Goal: Use online tool/utility: Utilize a website feature to perform a specific function

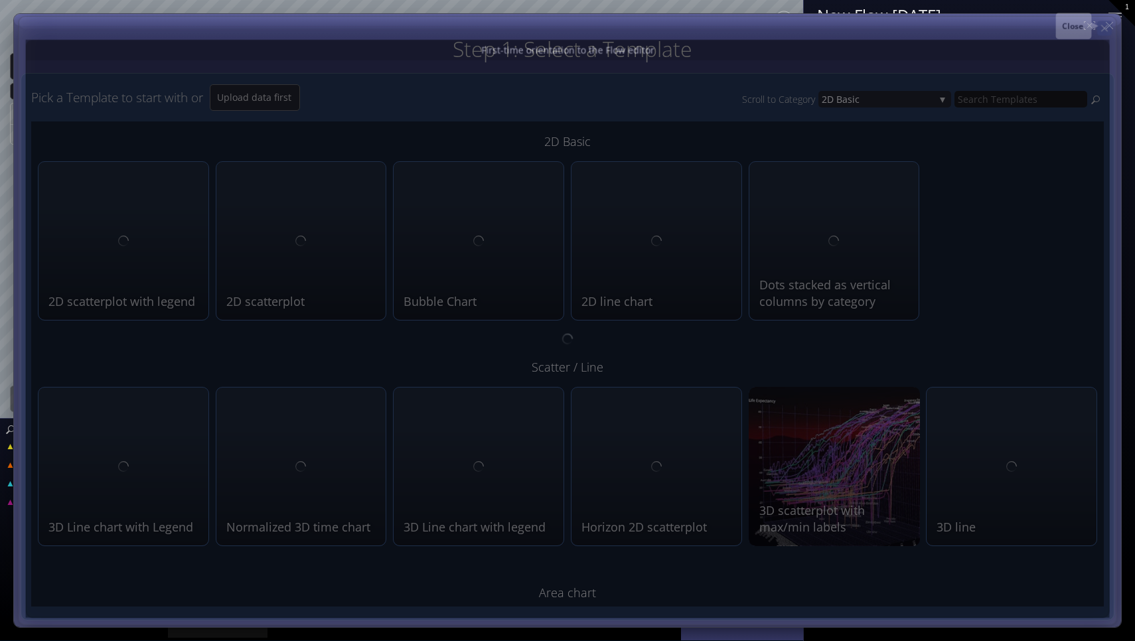
click at [1108, 24] on icon at bounding box center [1104, 28] width 11 height 11
type input "Magic help"
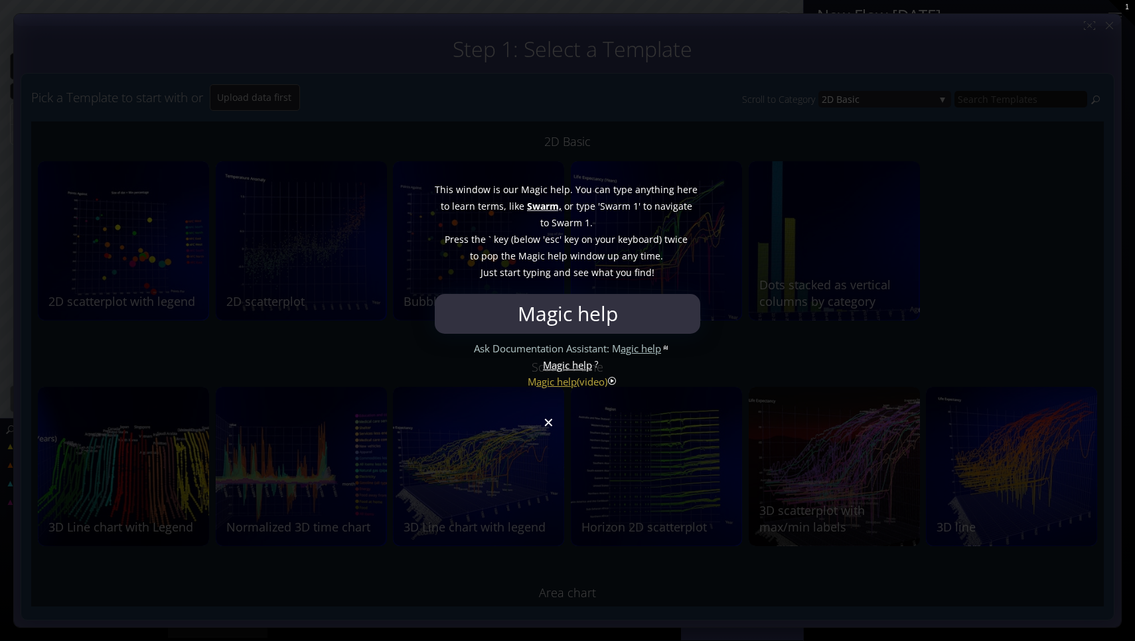
click at [542, 432] on div at bounding box center [567, 320] width 1135 height 641
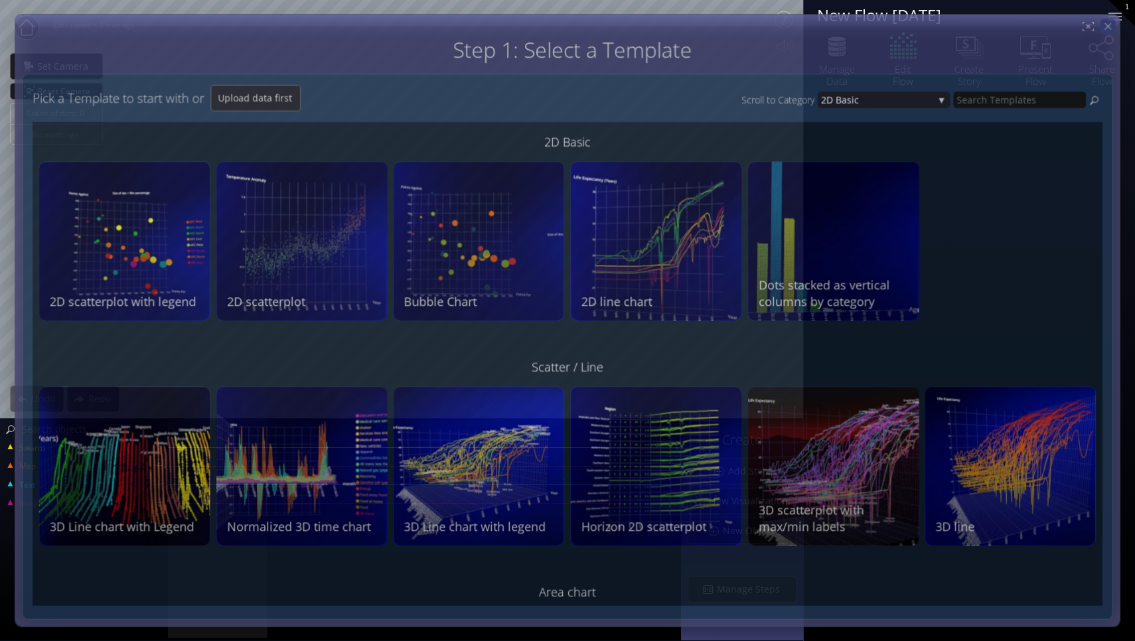
click at [1109, 25] on icon at bounding box center [1108, 26] width 11 height 11
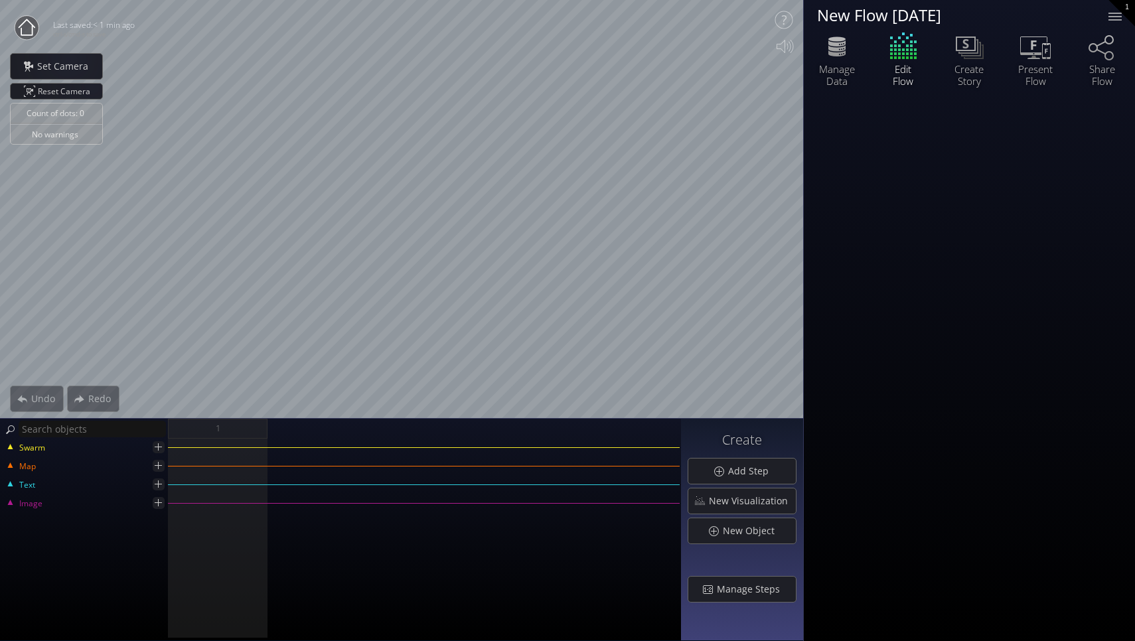
click at [23, 24] on icon at bounding box center [27, 27] width 17 height 17
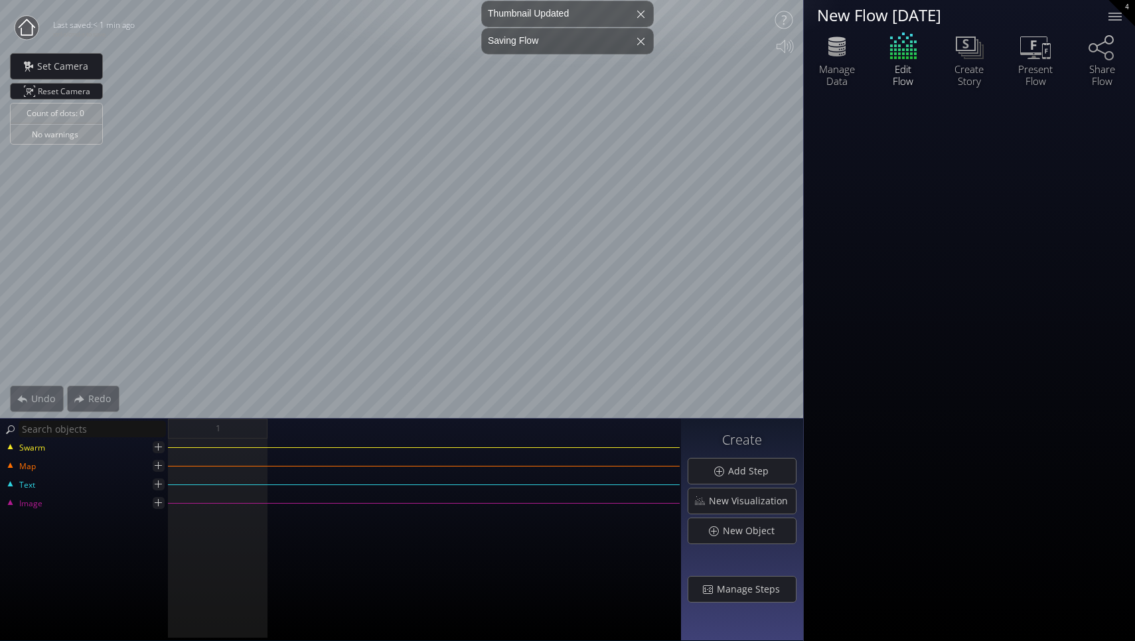
click at [32, 32] on icon at bounding box center [27, 27] width 17 height 17
click at [640, 42] on div at bounding box center [641, 41] width 32 height 32
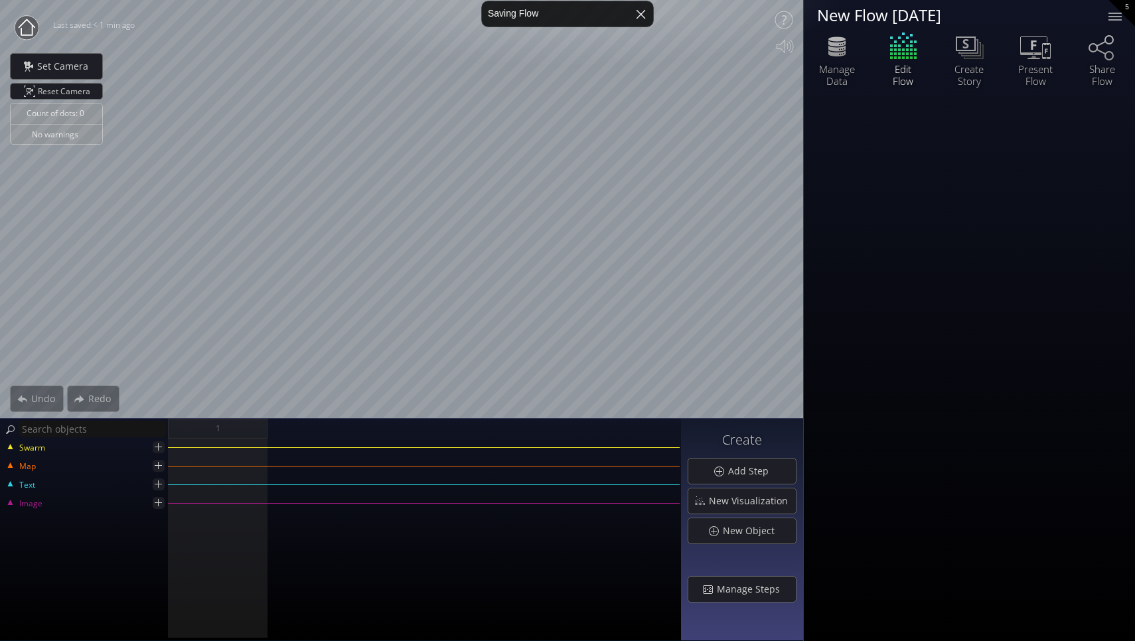
click at [641, 15] on div at bounding box center [641, 14] width 32 height 32
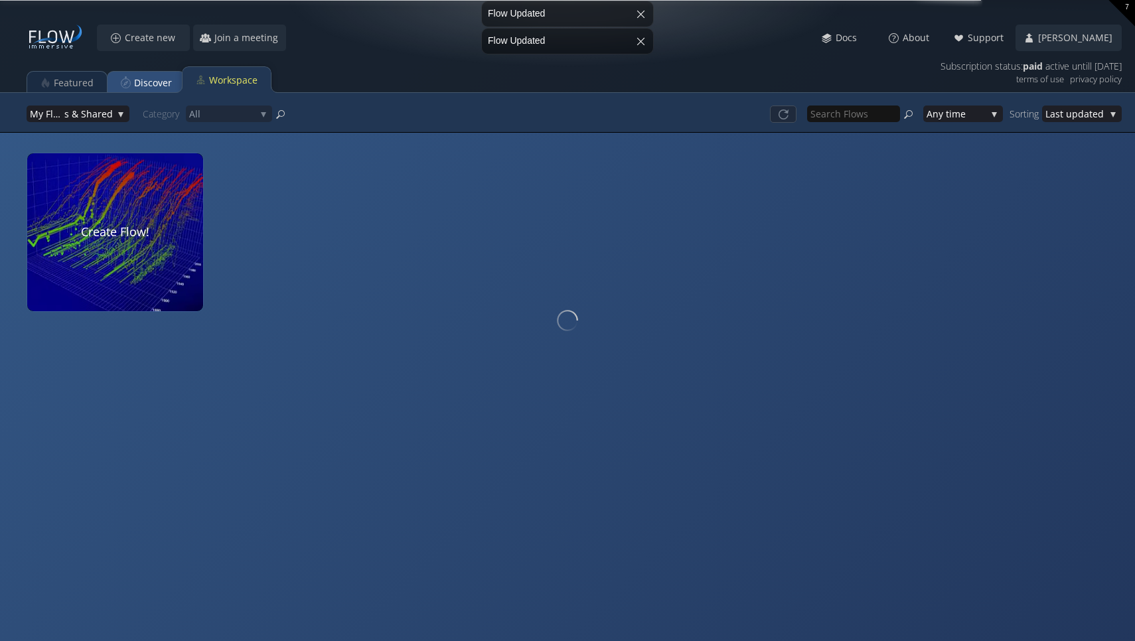
click at [155, 78] on div "Discover" at bounding box center [153, 82] width 38 height 25
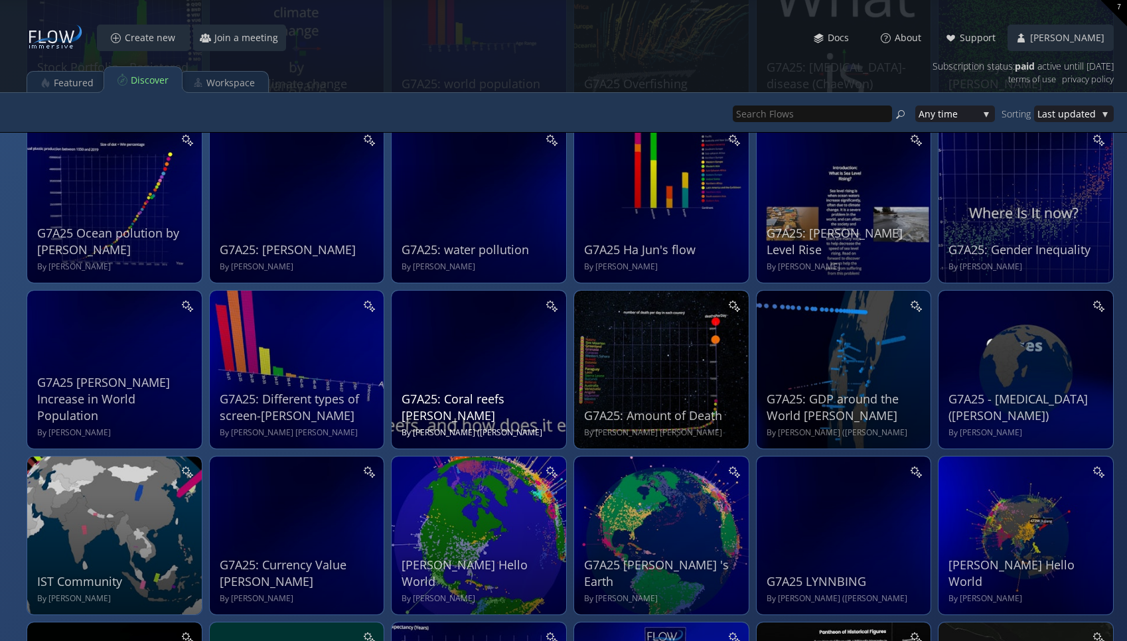
scroll to position [528, 0]
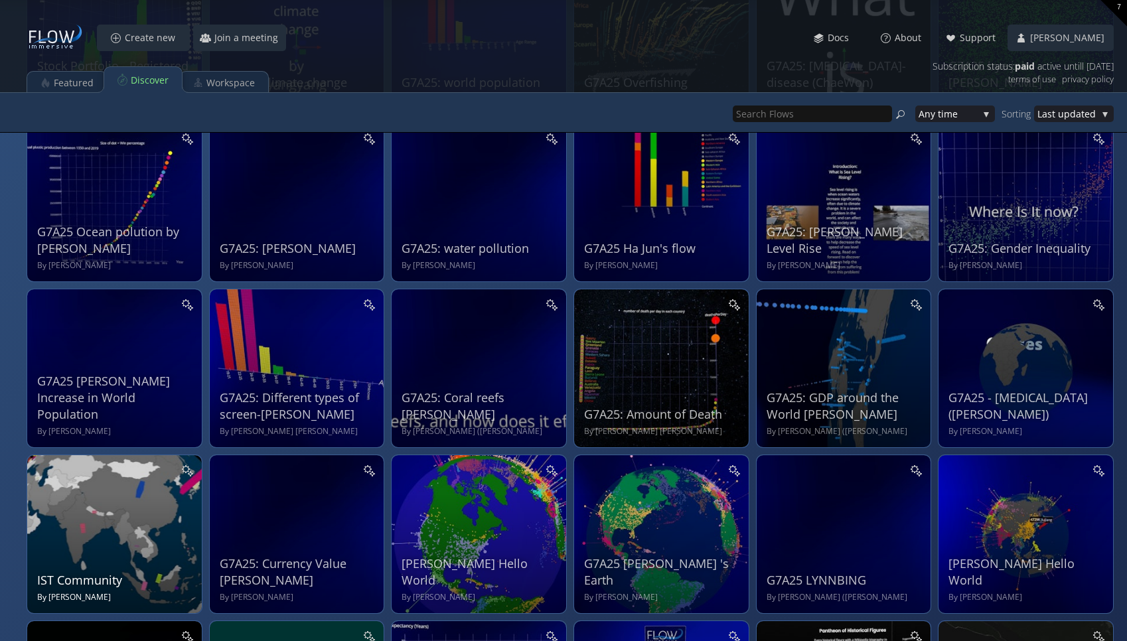
click at [142, 522] on div "IST Community By [PERSON_NAME]" at bounding box center [116, 532] width 158 height 141
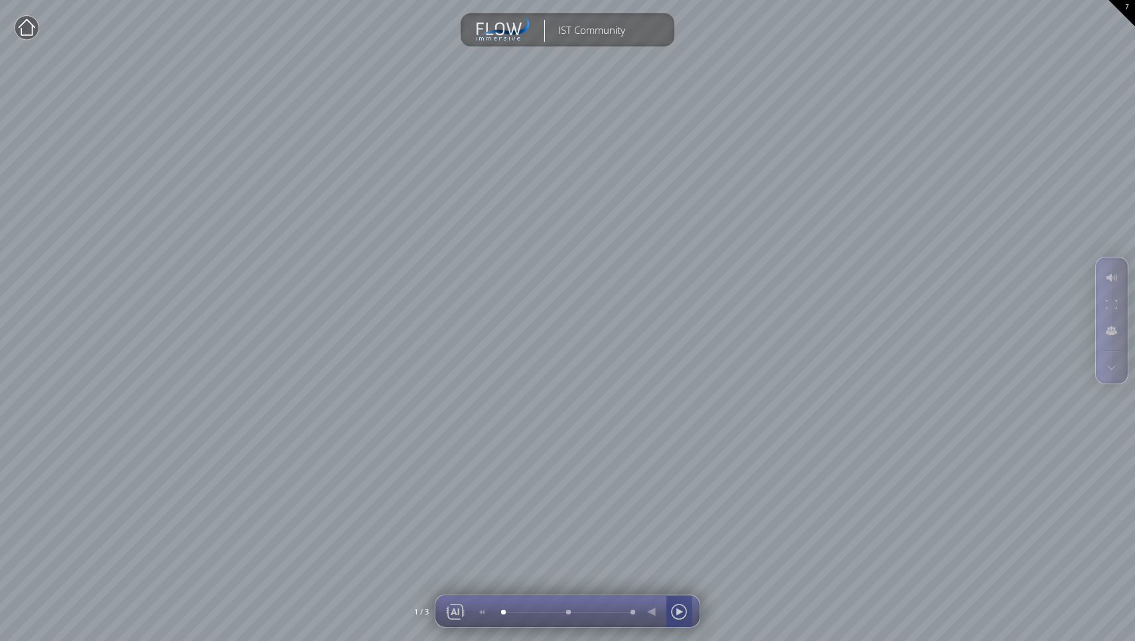
click at [672, 614] on div at bounding box center [679, 612] width 20 height 32
click at [681, 613] on div at bounding box center [679, 612] width 20 height 32
click at [673, 606] on div at bounding box center [666, 611] width 54 height 32
click at [655, 605] on div at bounding box center [652, 612] width 20 height 32
click at [27, 21] on circle at bounding box center [27, 28] width 24 height 24
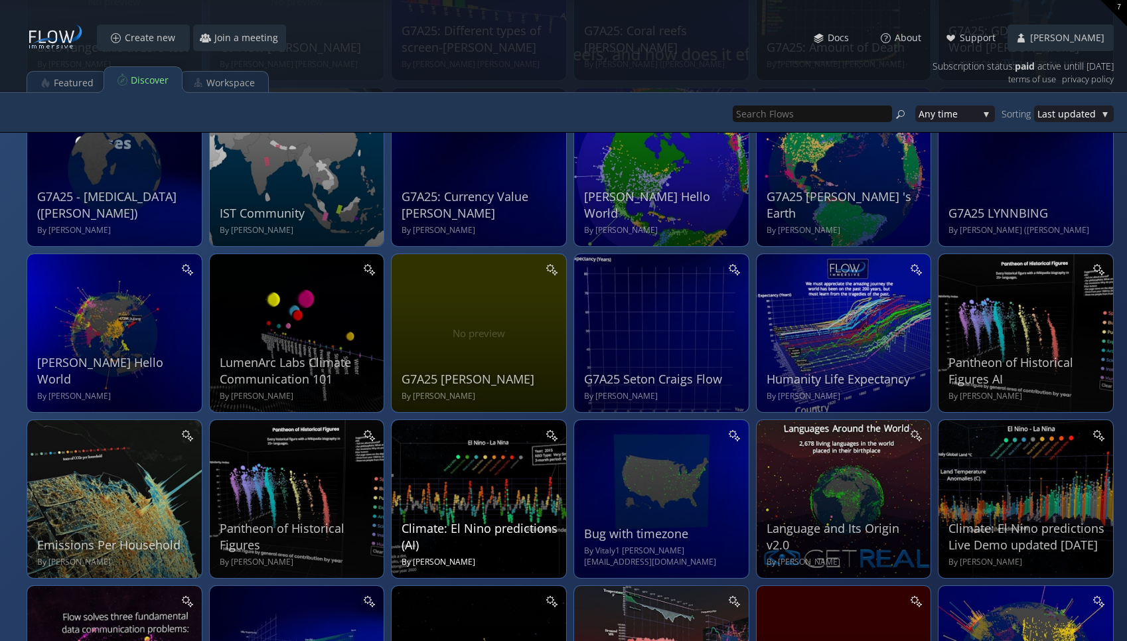
scroll to position [1502, 0]
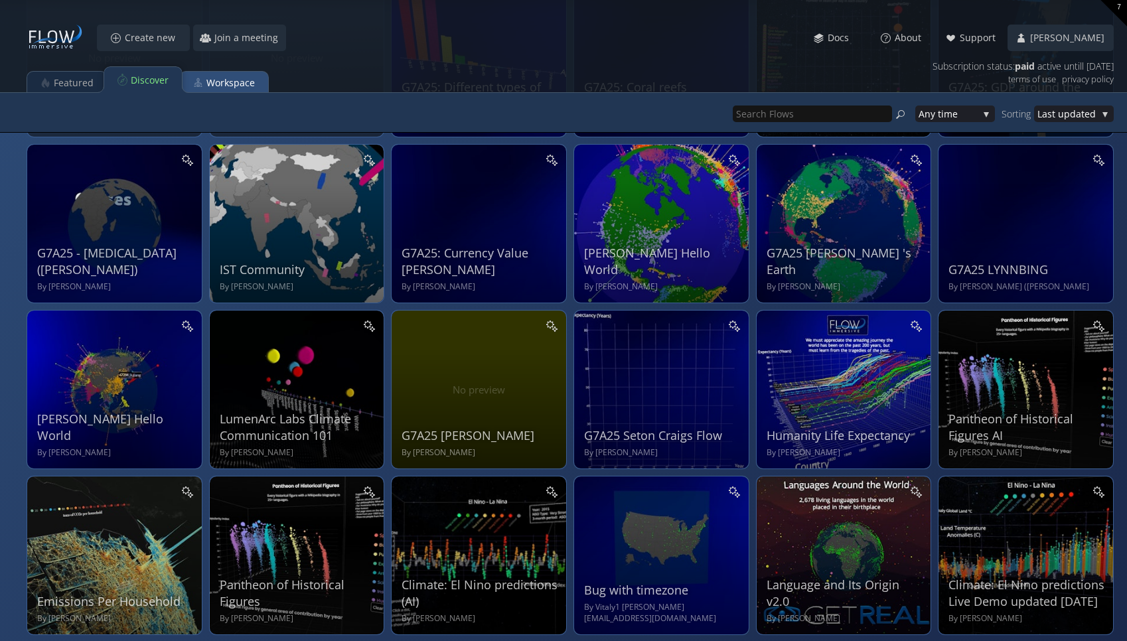
click at [244, 80] on div "Workspace" at bounding box center [230, 82] width 48 height 25
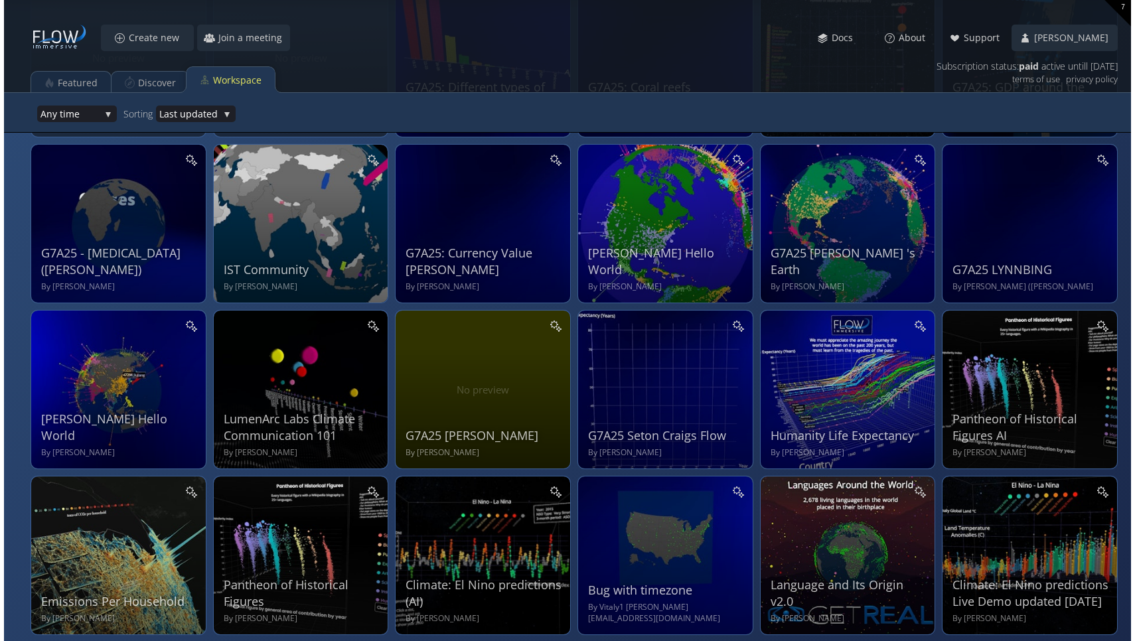
scroll to position [0, 0]
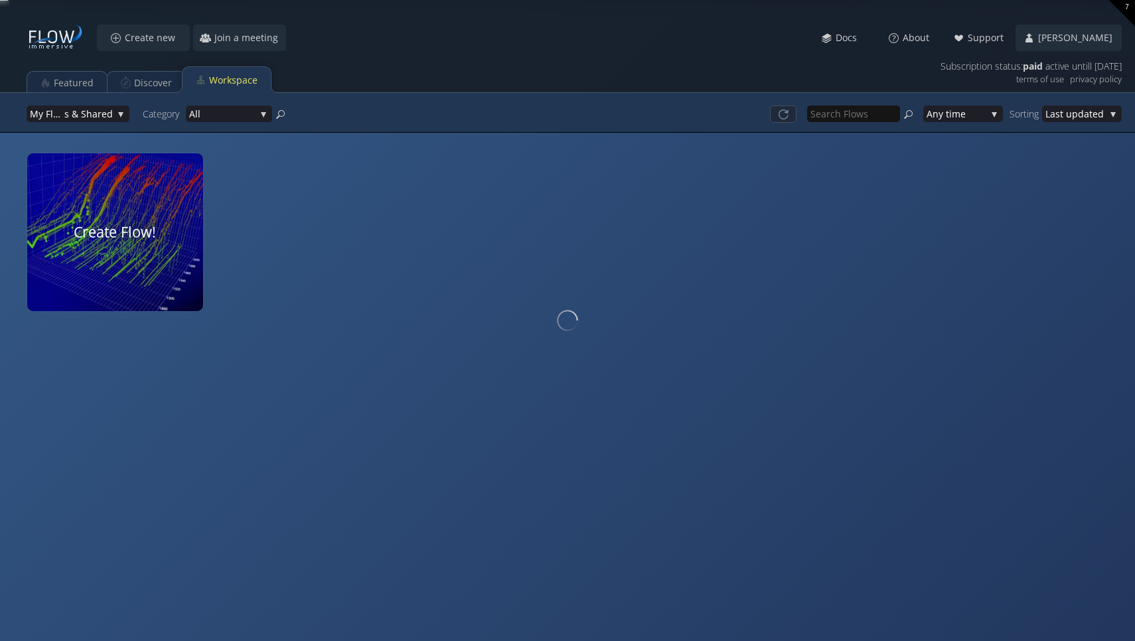
click at [94, 240] on div at bounding box center [115, 232] width 186 height 167
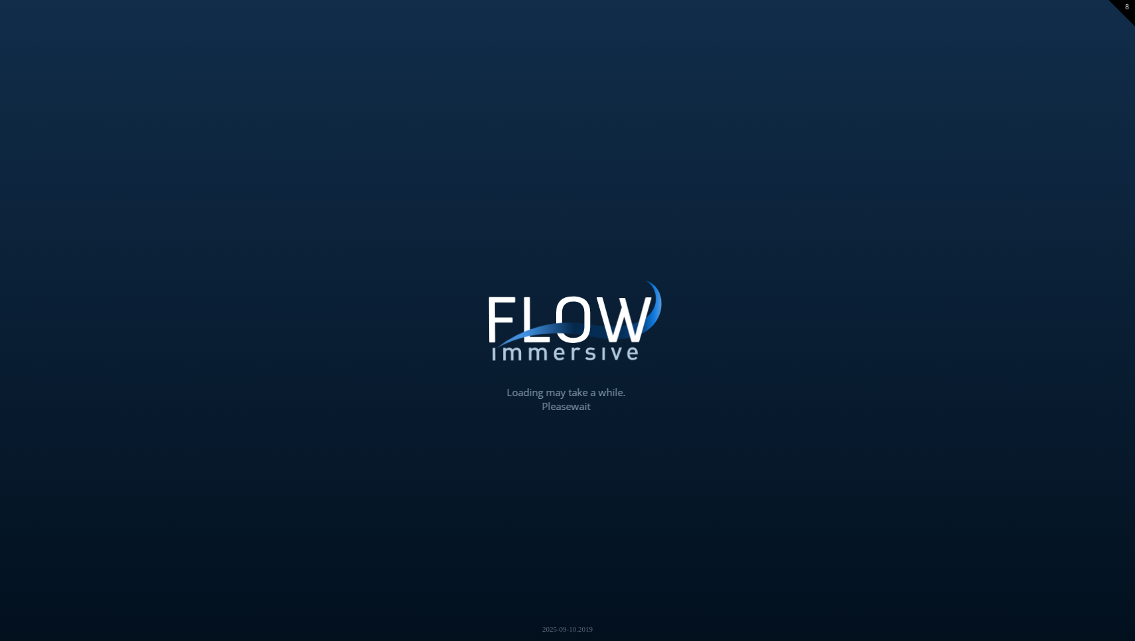
drag, startPoint x: 413, startPoint y: 309, endPoint x: 601, endPoint y: 314, distance: 187.9
click at [601, 314] on div "Loading may take a while. Please wait Give us a bit more time. Maybe this Flow …" at bounding box center [567, 320] width 1135 height 641
click at [568, 321] on div at bounding box center [568, 321] width 0 height 0
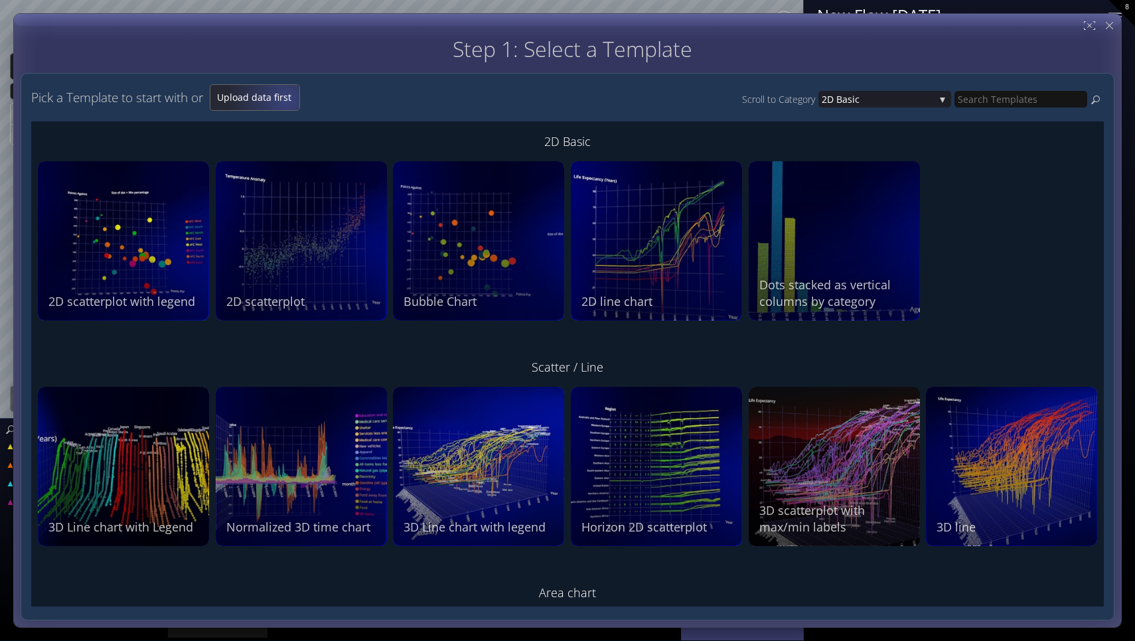
click at [289, 99] on span "Upload data first" at bounding box center [254, 97] width 89 height 13
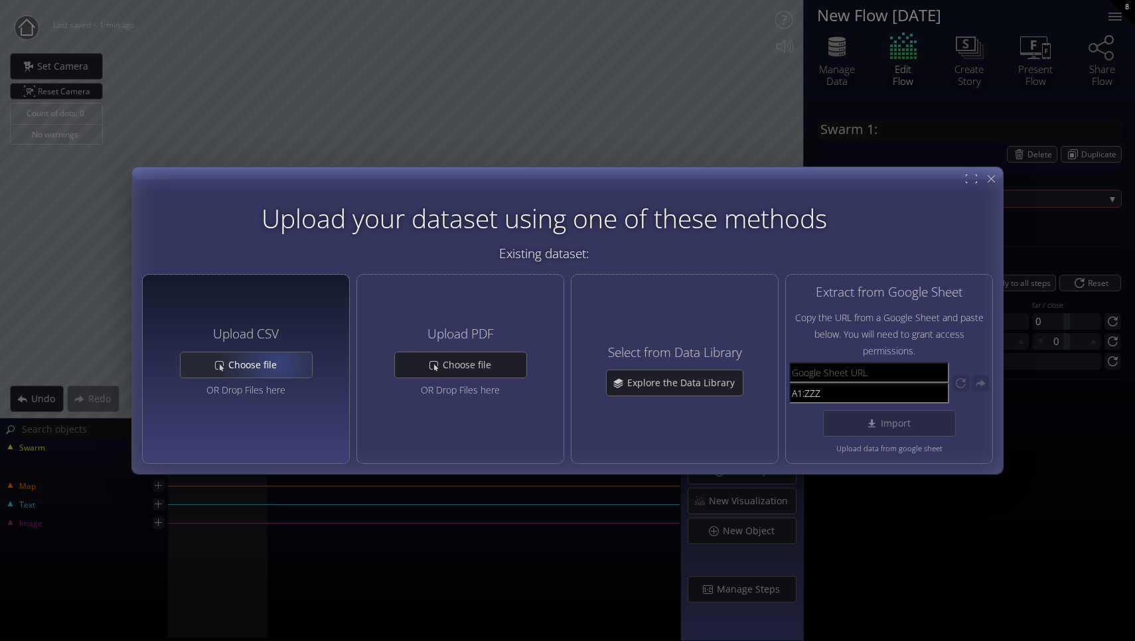
click at [276, 359] on span "Choose file" at bounding box center [256, 364] width 57 height 13
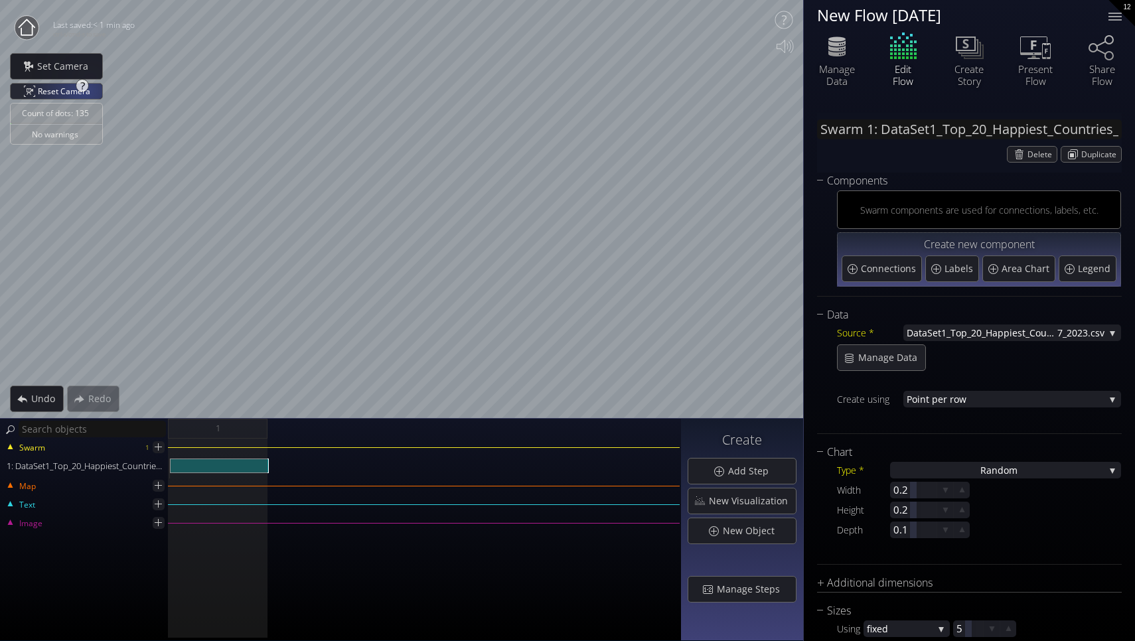
click at [84, 92] on span "Reset Camera" at bounding box center [66, 91] width 57 height 15
click at [56, 90] on span "Reset Camera" at bounding box center [66, 91] width 57 height 15
click at [58, 94] on span "Reset Camera" at bounding box center [66, 91] width 57 height 15
click at [58, 94] on span "Reset Camera" at bounding box center [66, 91] width 56 height 15
click at [58, 94] on span "Reset Camera" at bounding box center [66, 91] width 57 height 15
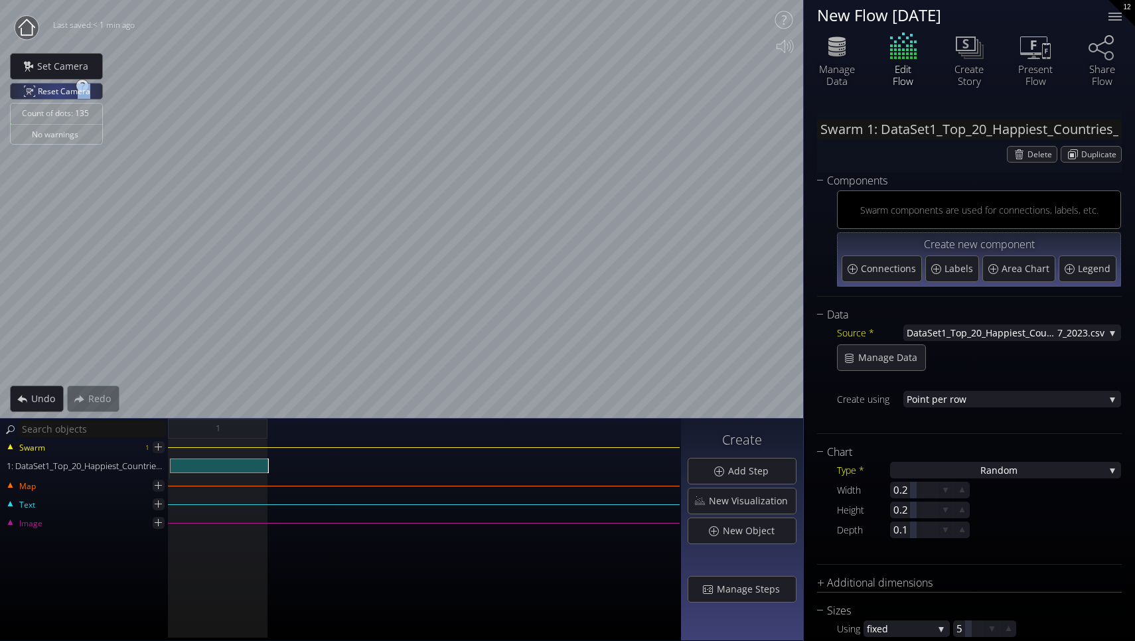
click at [58, 94] on span "Reset Camera" at bounding box center [66, 91] width 57 height 15
click at [58, 94] on span "Reset Camera" at bounding box center [66, 91] width 56 height 15
click at [58, 94] on span "Reset Camera" at bounding box center [66, 91] width 57 height 15
click at [58, 94] on span "Reset Camera" at bounding box center [67, 91] width 56 height 15
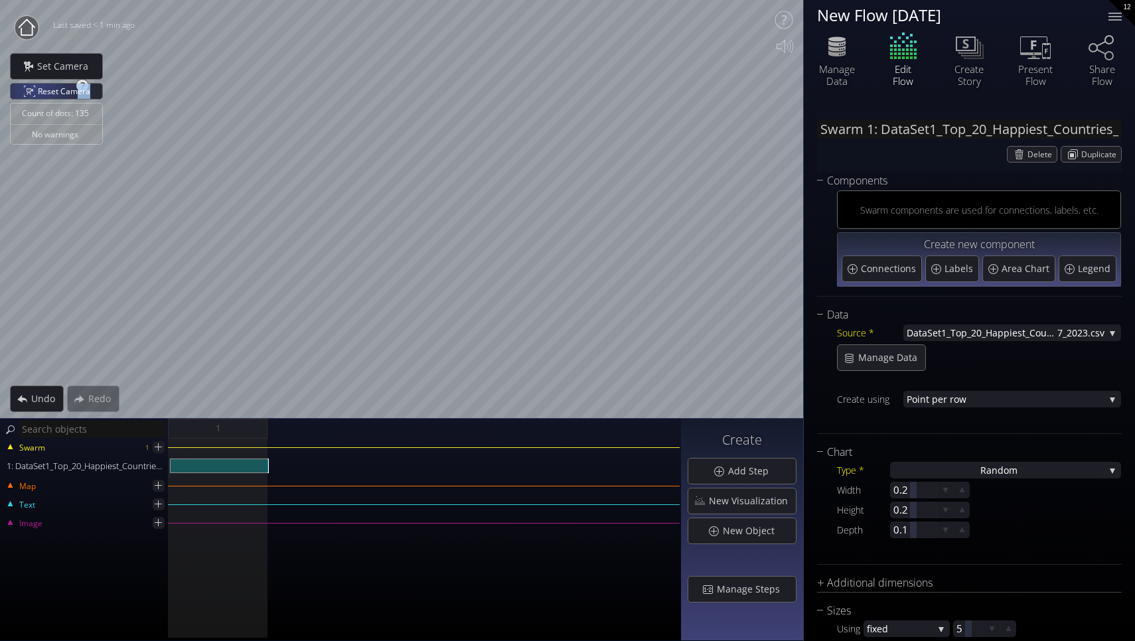
click at [34, 86] on div "Reset Camera" at bounding box center [57, 91] width 92 height 15
click at [70, 92] on span "Reset Camera" at bounding box center [66, 91] width 57 height 15
click at [38, 98] on div "Reset Camera" at bounding box center [57, 91] width 92 height 15
click at [243, 466] on div "1: DataSet1_Top_20_Happiest_Countries_2017_2023.csv" at bounding box center [219, 466] width 99 height 15
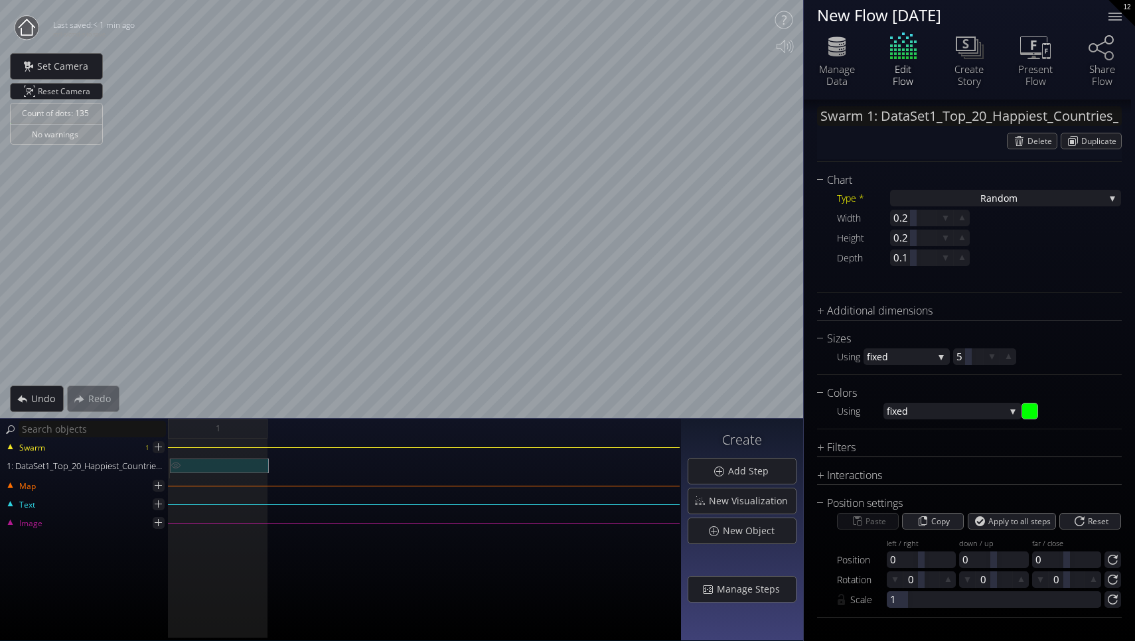
click at [235, 463] on div "1: DataSet1_Top_20_Happiest_Countries_2017_2023.csv" at bounding box center [219, 466] width 99 height 15
click at [237, 466] on div "1: DataSet1_Top_20_Happiest_Countries_2017_2023.csv" at bounding box center [219, 466] width 99 height 15
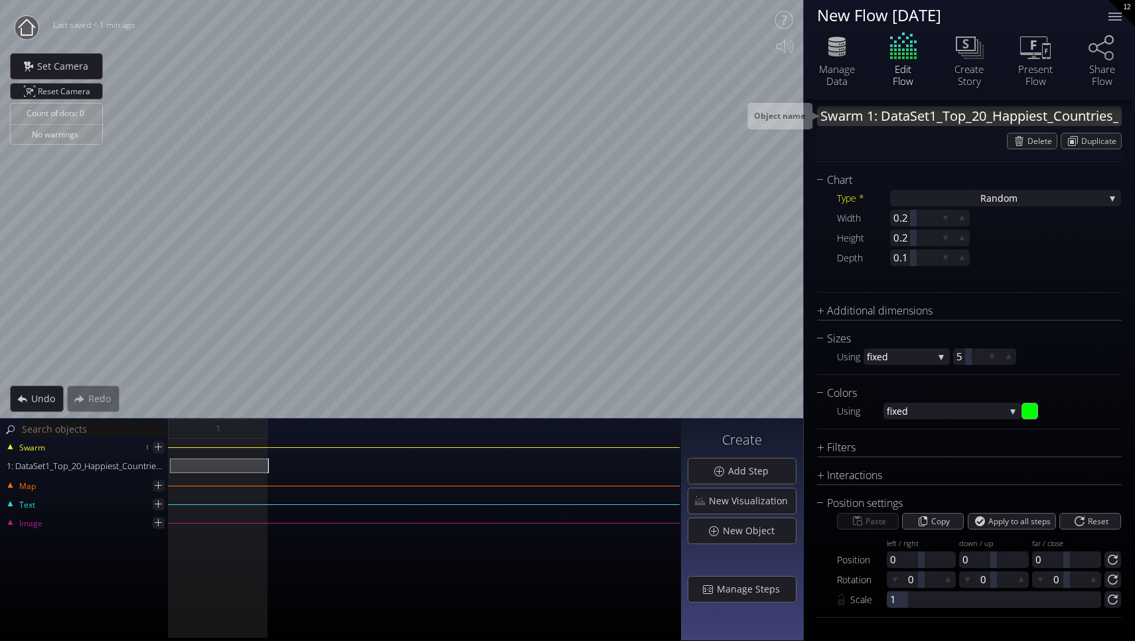
click at [915, 119] on input "Swarm 1: DataSet1_Top_20_Happiest_Countries_2017_2023.csv" at bounding box center [969, 116] width 305 height 20
click at [919, 153] on div "Swarm 1: Delete Duplicate" at bounding box center [969, 130] width 305 height 60
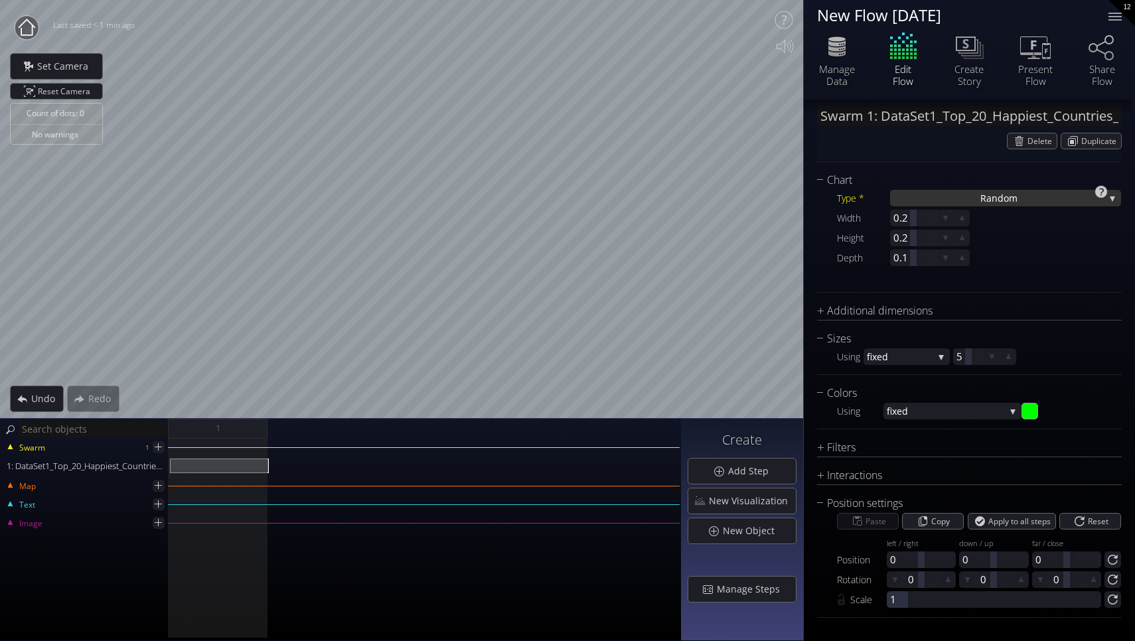
click at [1067, 195] on div "Ra ndom" at bounding box center [1005, 198] width 231 height 17
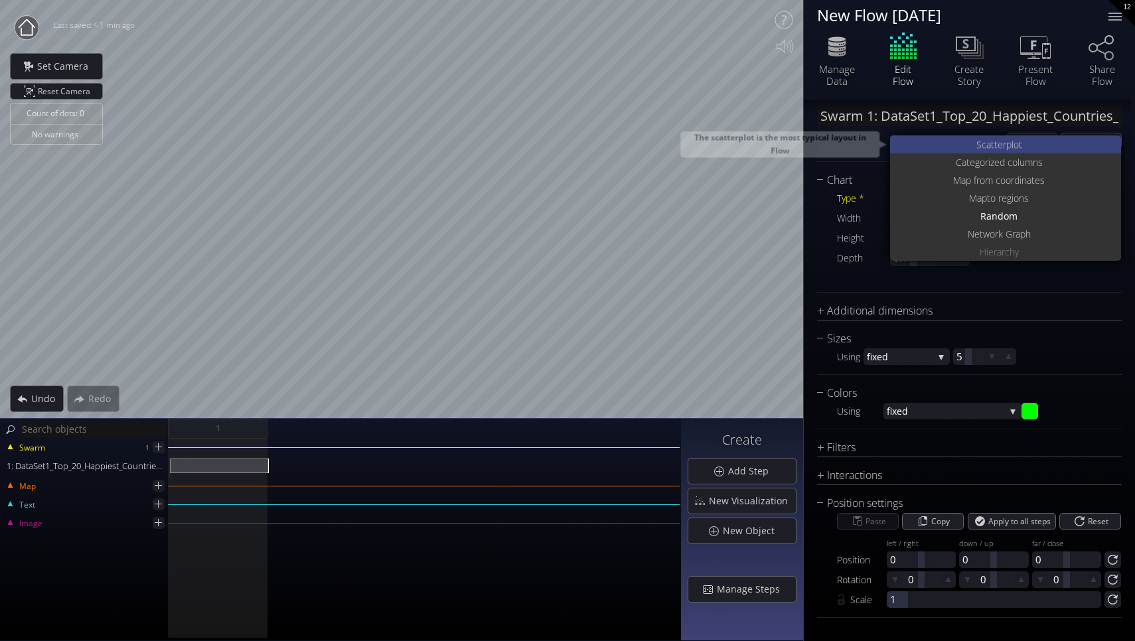
click at [1006, 148] on span "catterplot" at bounding box center [1002, 144] width 40 height 18
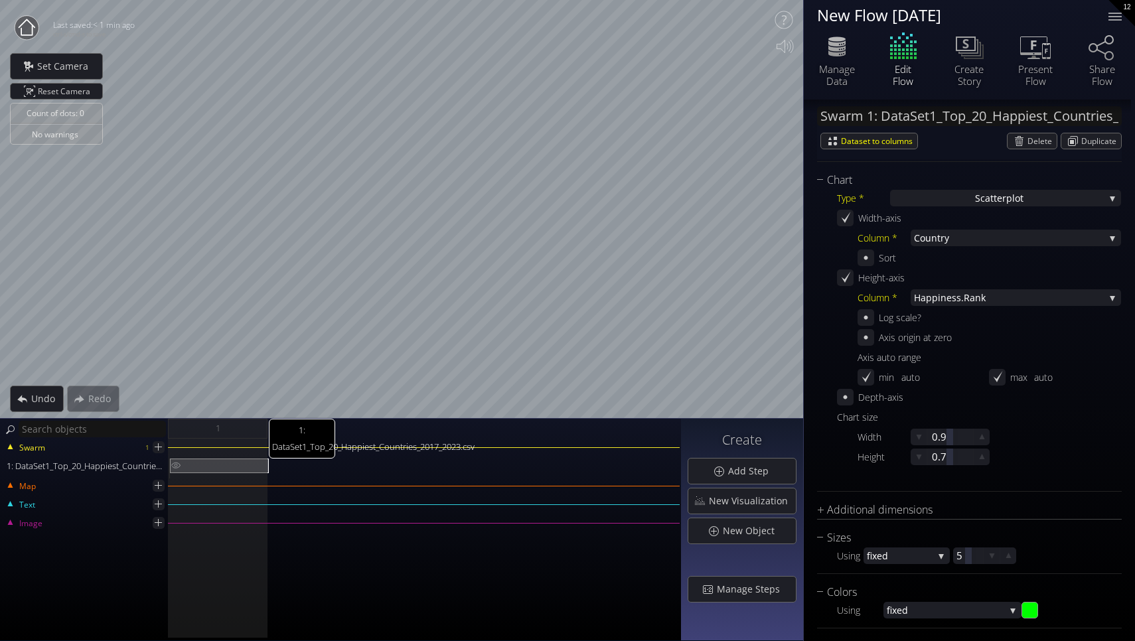
click at [195, 465] on div "1: DataSet1_Top_20_Happiest_Countries_2017_2023.csv" at bounding box center [219, 466] width 99 height 15
click at [1053, 200] on div "S catterplot" at bounding box center [1005, 198] width 231 height 17
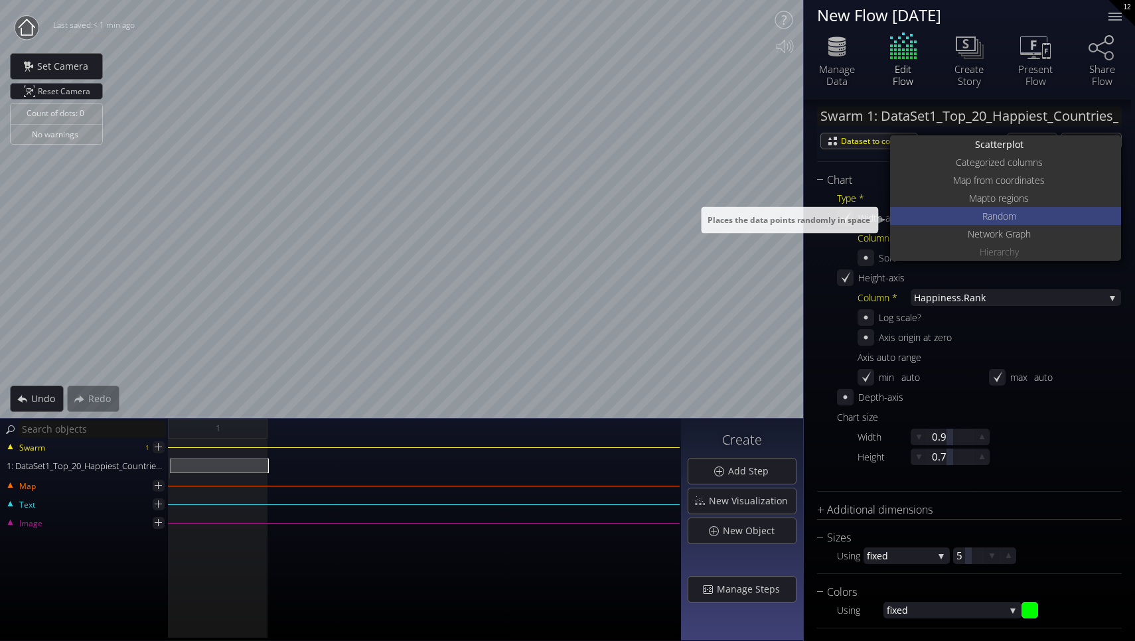
click at [998, 212] on span "ndom" at bounding box center [1004, 216] width 24 height 18
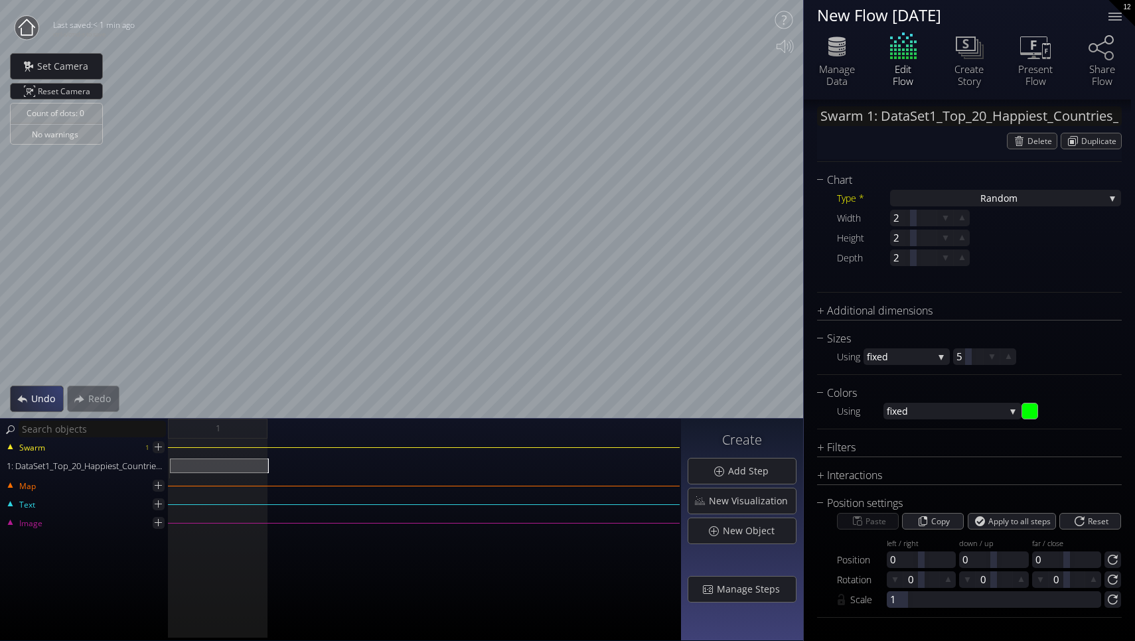
click at [51, 388] on div "Undo" at bounding box center [37, 398] width 52 height 25
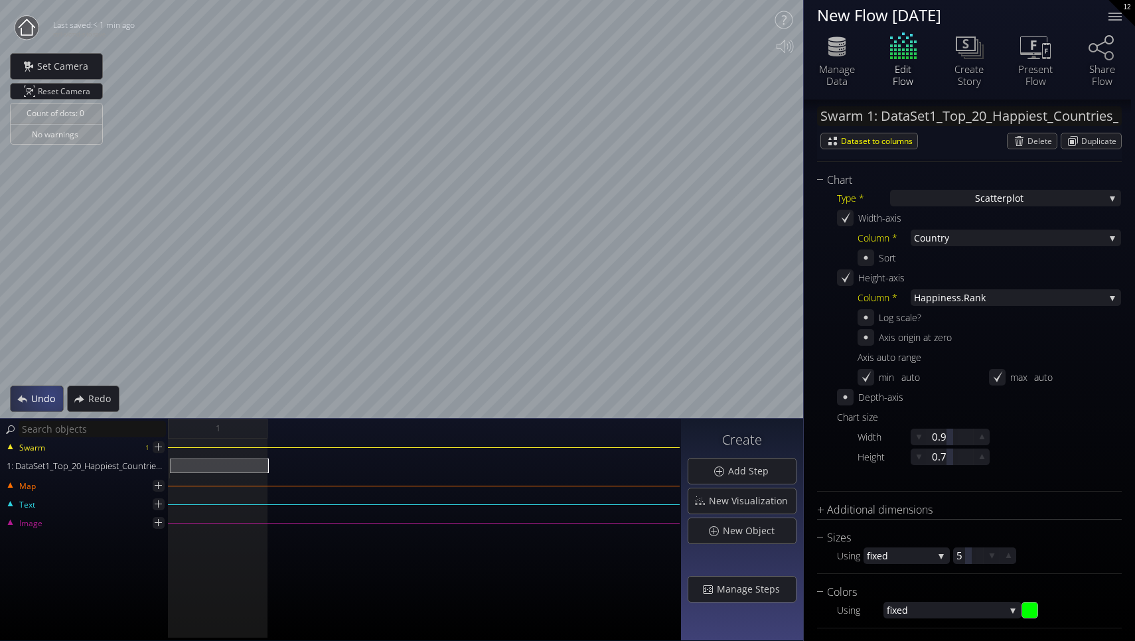
click at [51, 396] on span "Undo" at bounding box center [47, 398] width 33 height 13
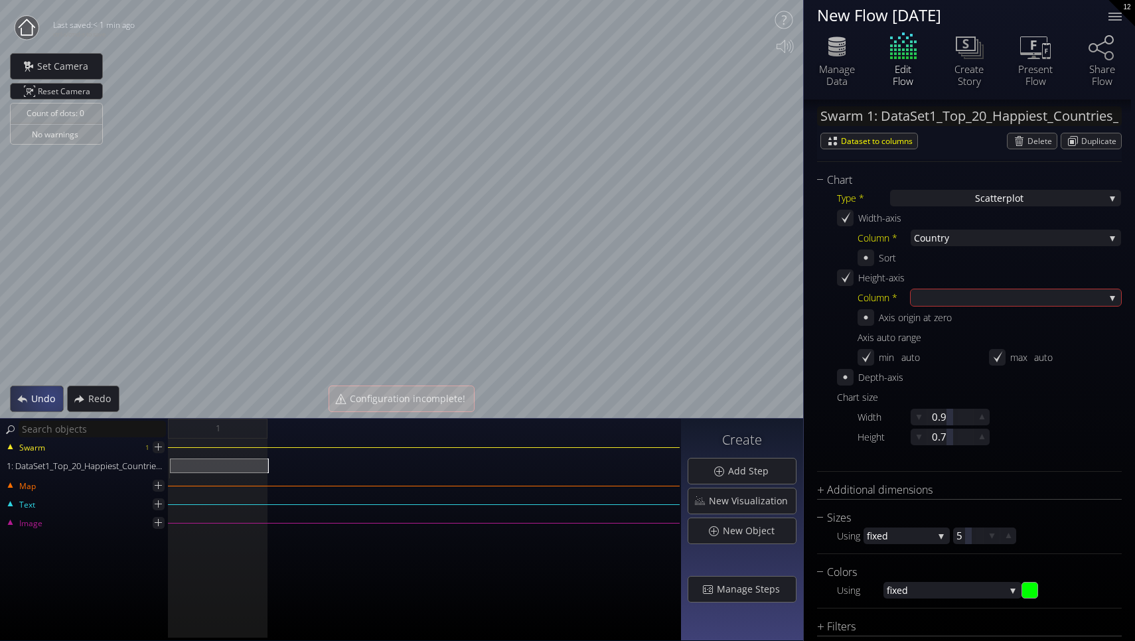
click at [51, 396] on span "Undo" at bounding box center [47, 398] width 33 height 13
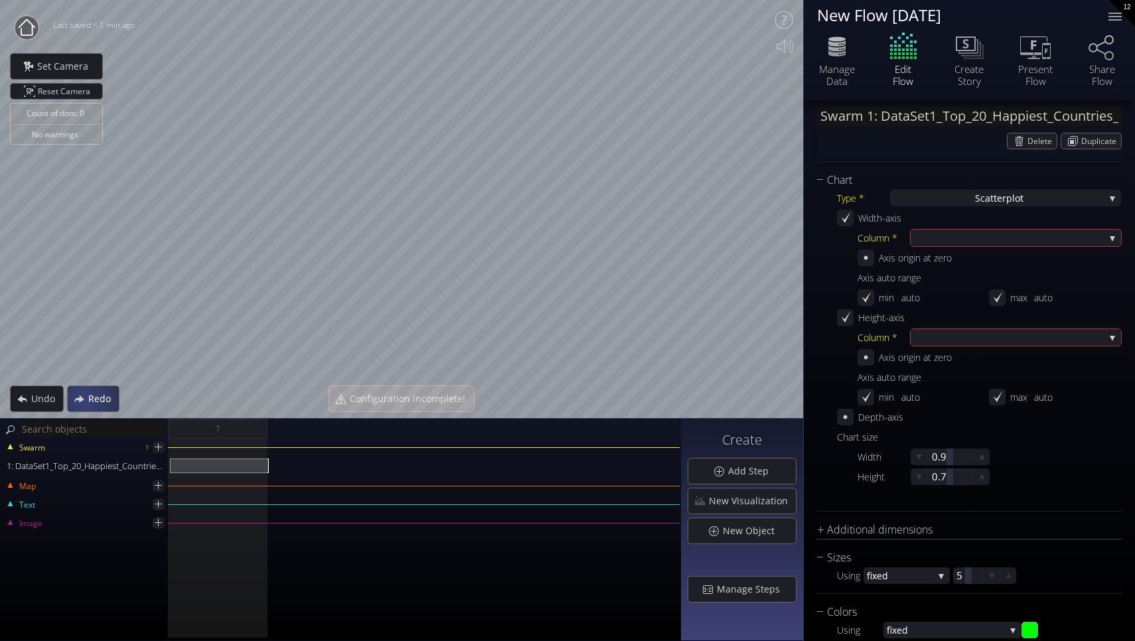
click at [84, 400] on div "Redo" at bounding box center [93, 398] width 51 height 25
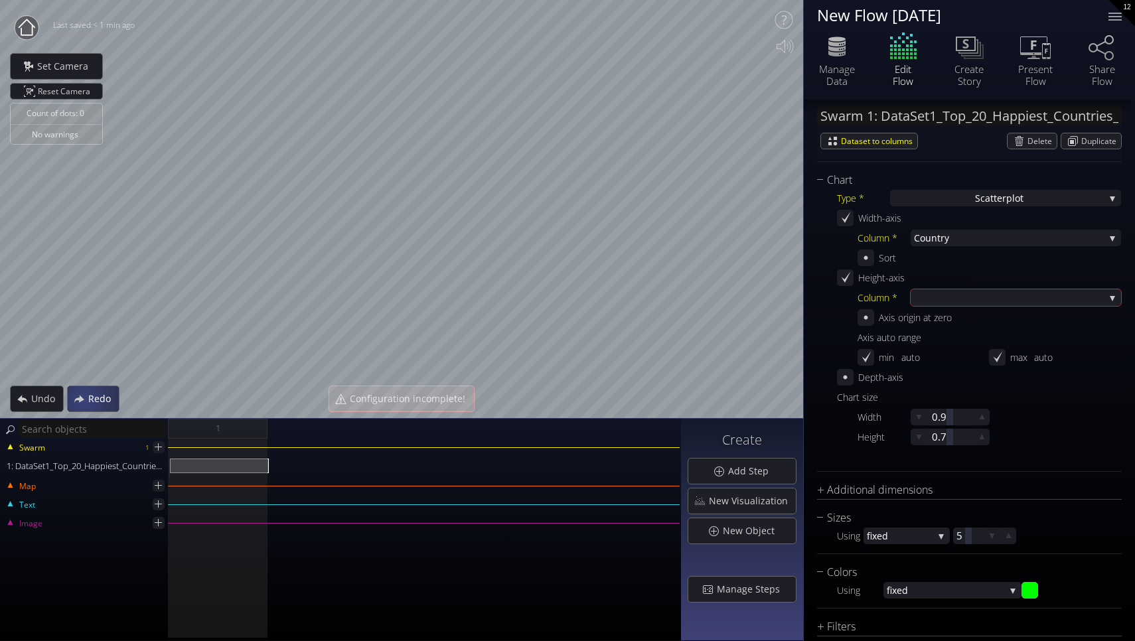
click at [84, 400] on div "Redo" at bounding box center [93, 398] width 51 height 25
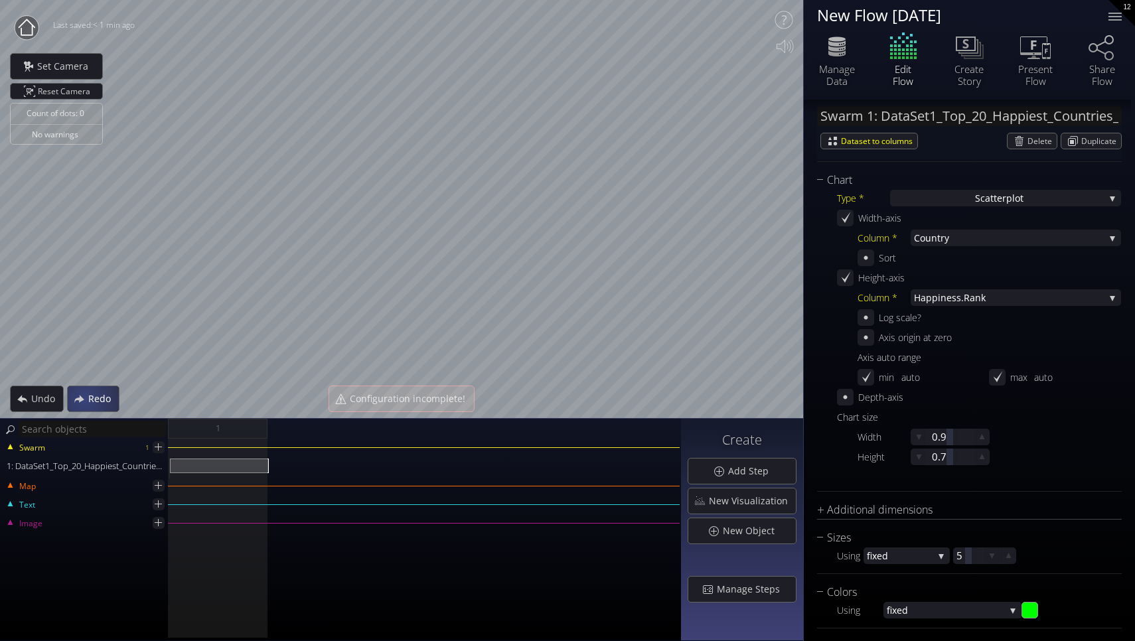
click at [84, 400] on div "Redo" at bounding box center [93, 398] width 51 height 25
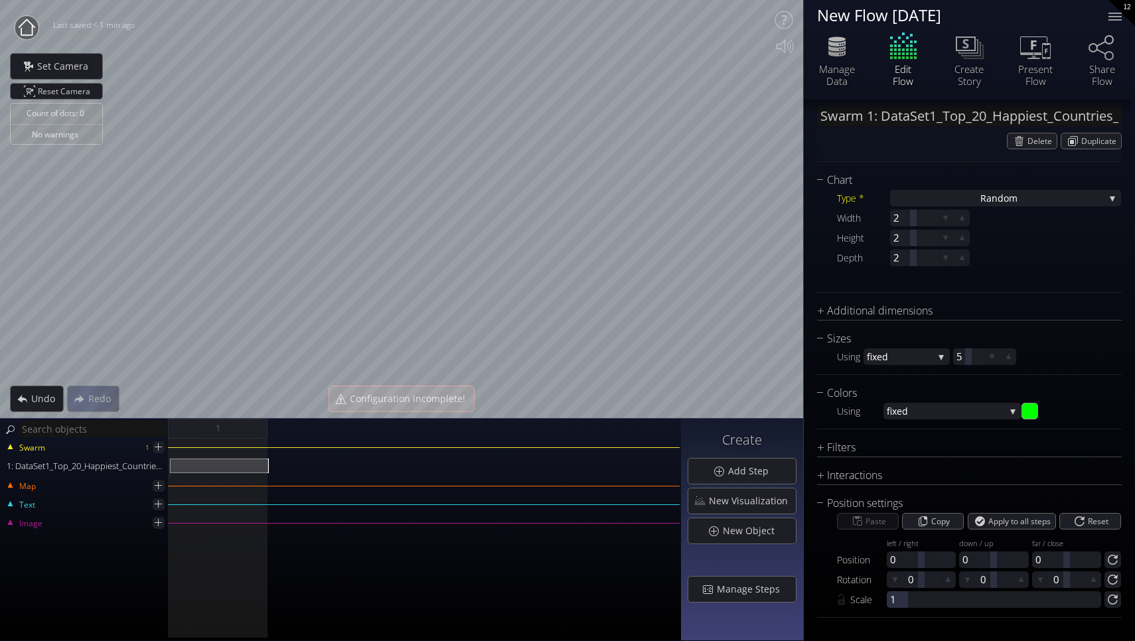
click at [84, 401] on div "Redo" at bounding box center [93, 399] width 52 height 27
click at [51, 90] on span "Reset Camera" at bounding box center [66, 91] width 57 height 15
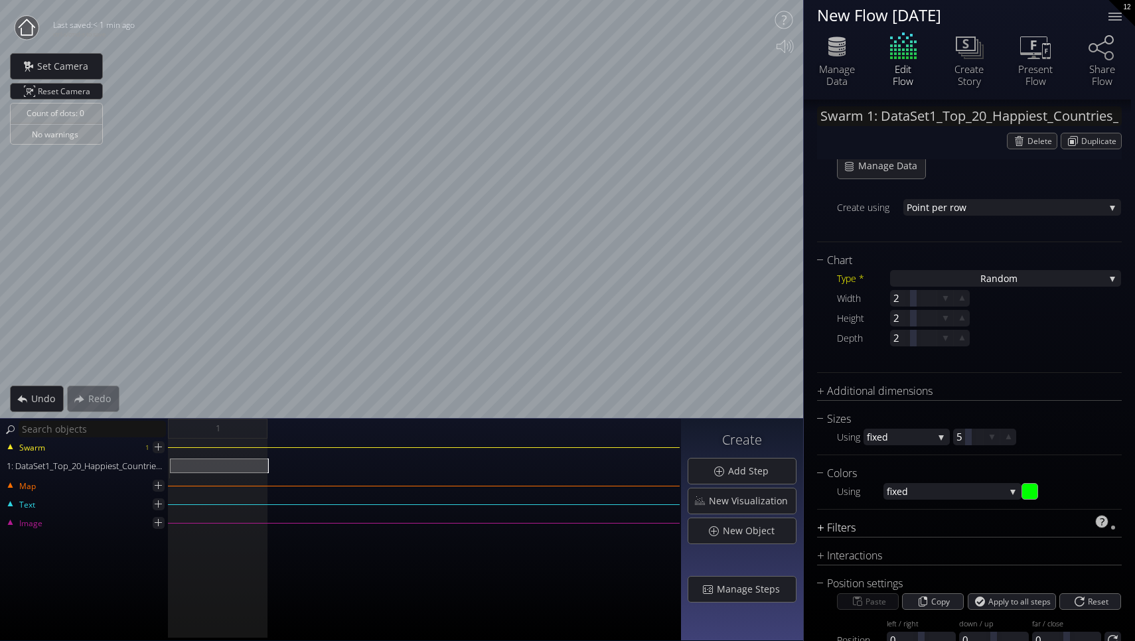
scroll to position [179, 0]
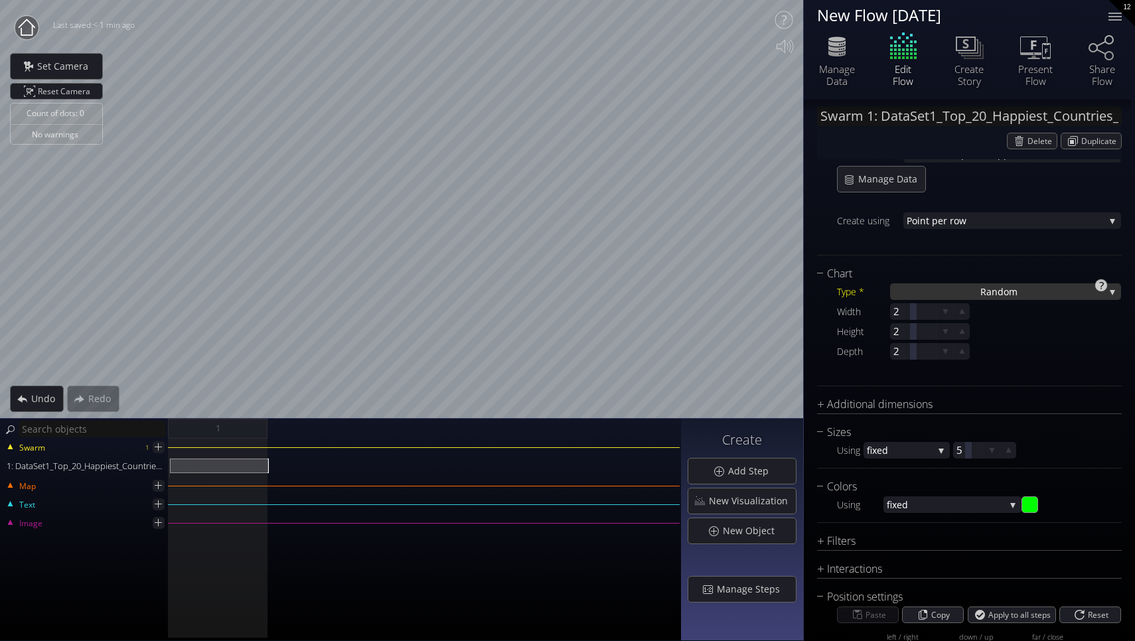
click at [1034, 283] on div "Ra ndom" at bounding box center [1005, 291] width 231 height 17
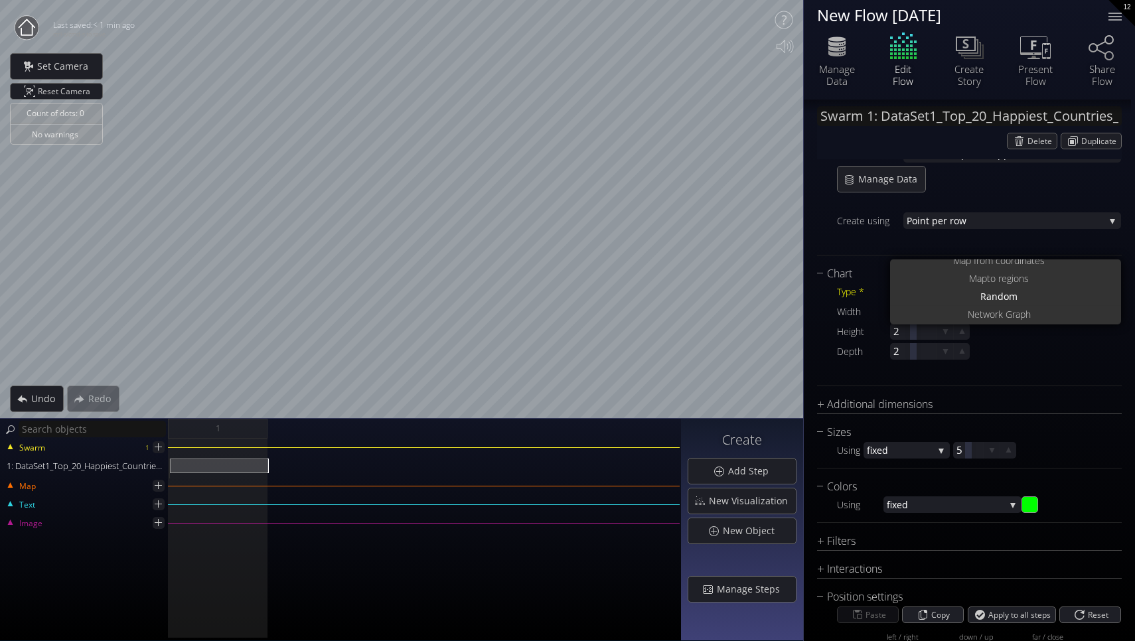
scroll to position [0, 0]
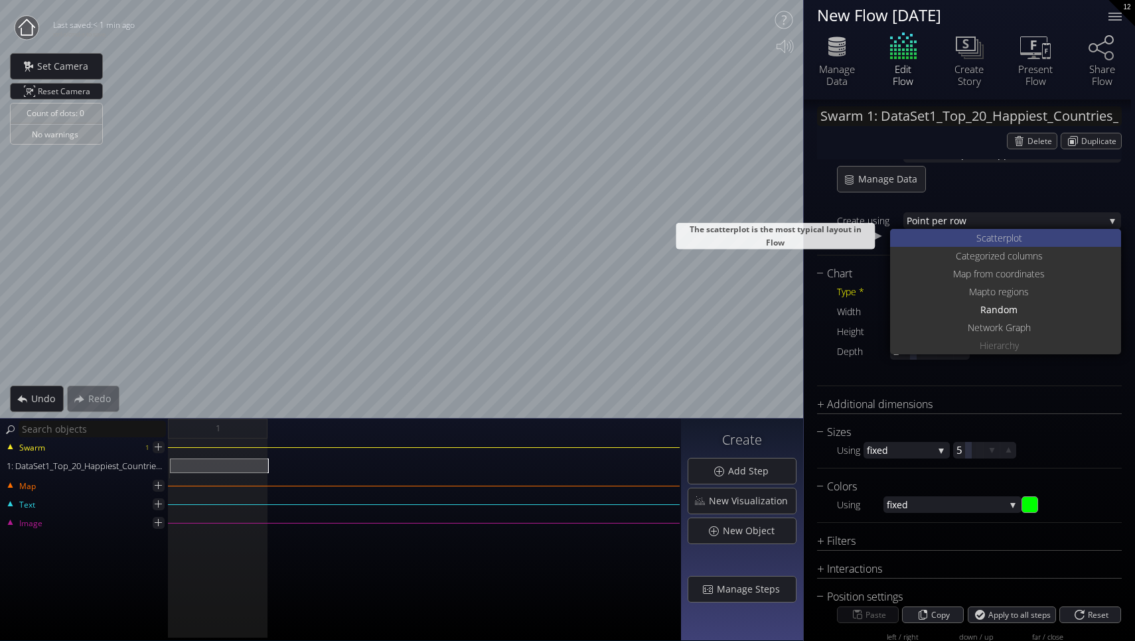
click at [998, 234] on span "catterplot" at bounding box center [1002, 238] width 40 height 18
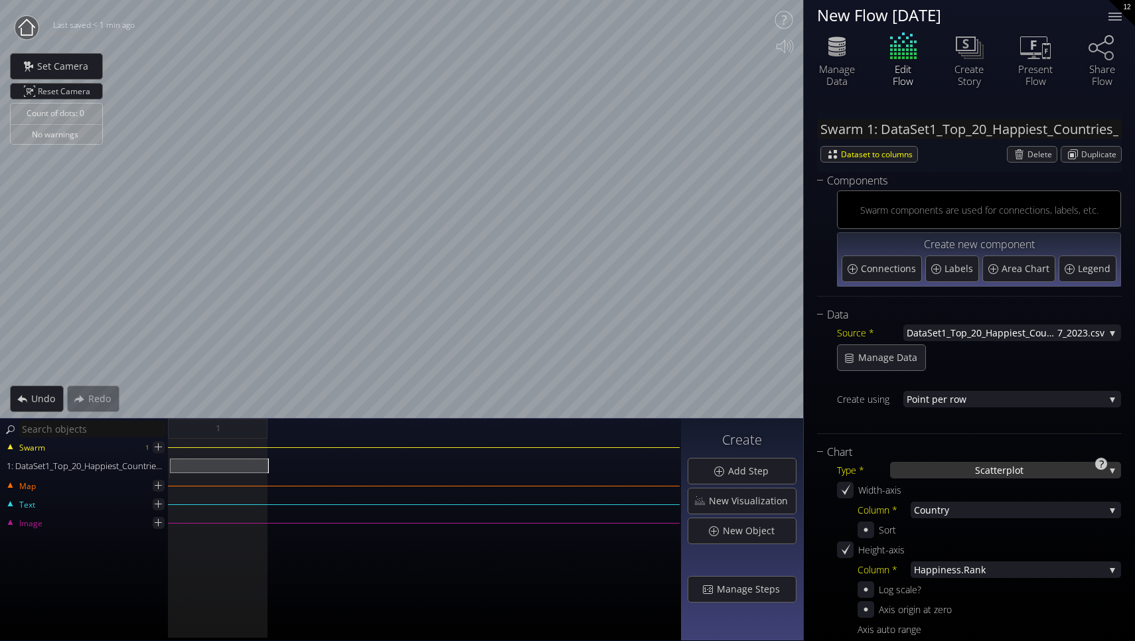
click at [947, 472] on div "S catterplot" at bounding box center [1005, 470] width 231 height 17
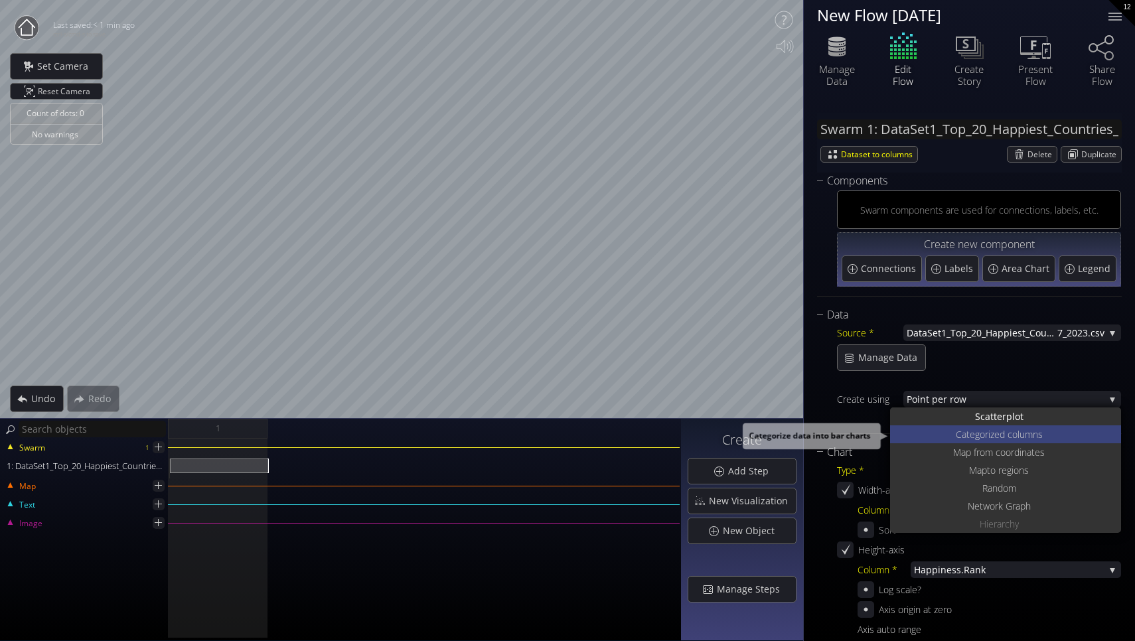
click at [966, 437] on span "Categoriz" at bounding box center [975, 434] width 39 height 18
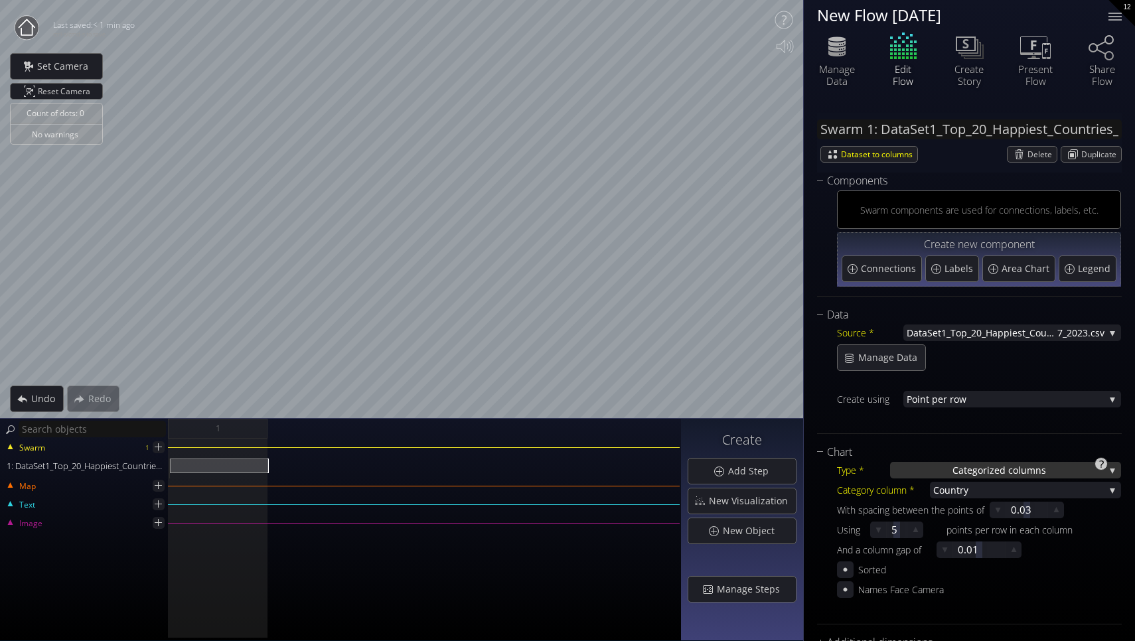
click at [972, 469] on span "Categoriz" at bounding box center [974, 470] width 42 height 17
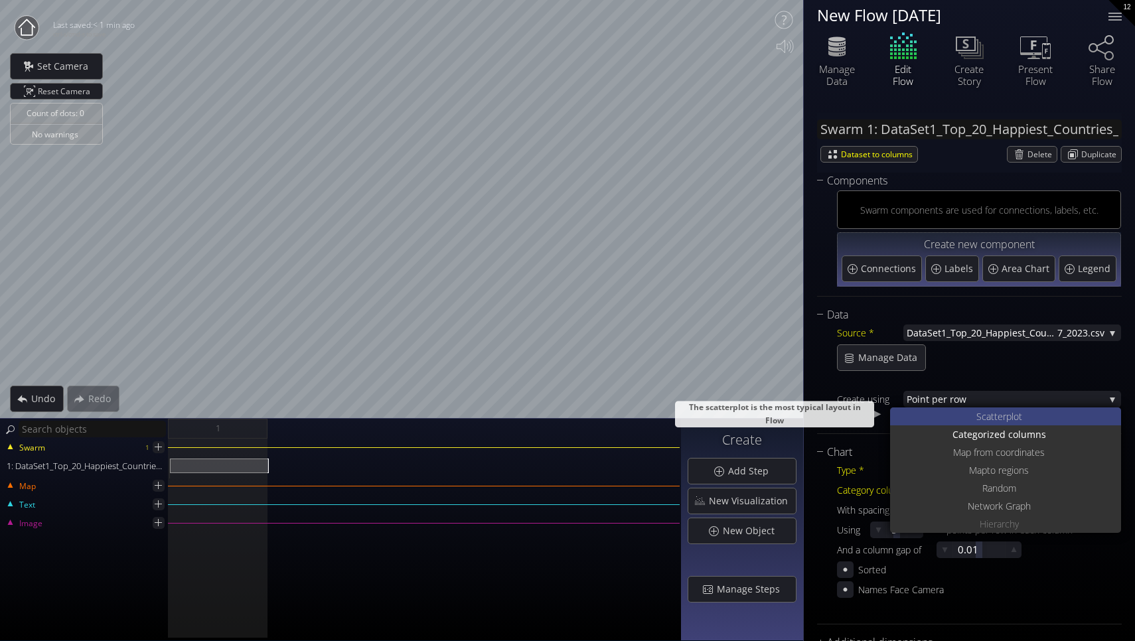
click at [978, 419] on span "S" at bounding box center [978, 417] width 5 height 18
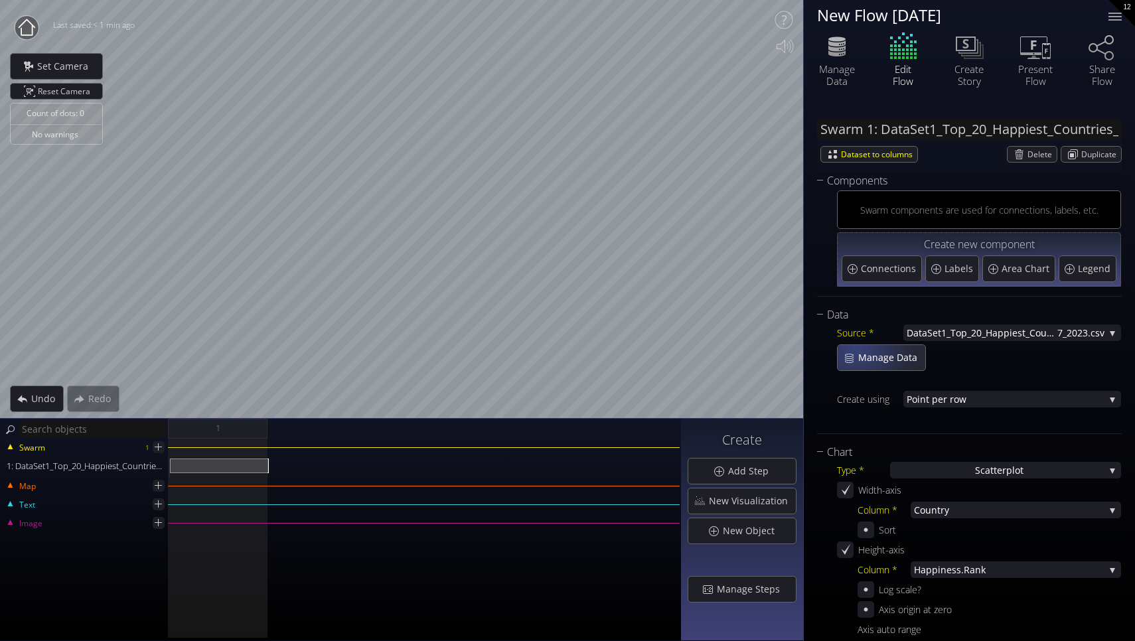
click at [854, 347] on div "Manage Data" at bounding box center [882, 357] width 88 height 25
click at [54, 399] on span "Undo" at bounding box center [47, 398] width 33 height 13
click at [84, 399] on div "Redo" at bounding box center [93, 398] width 51 height 25
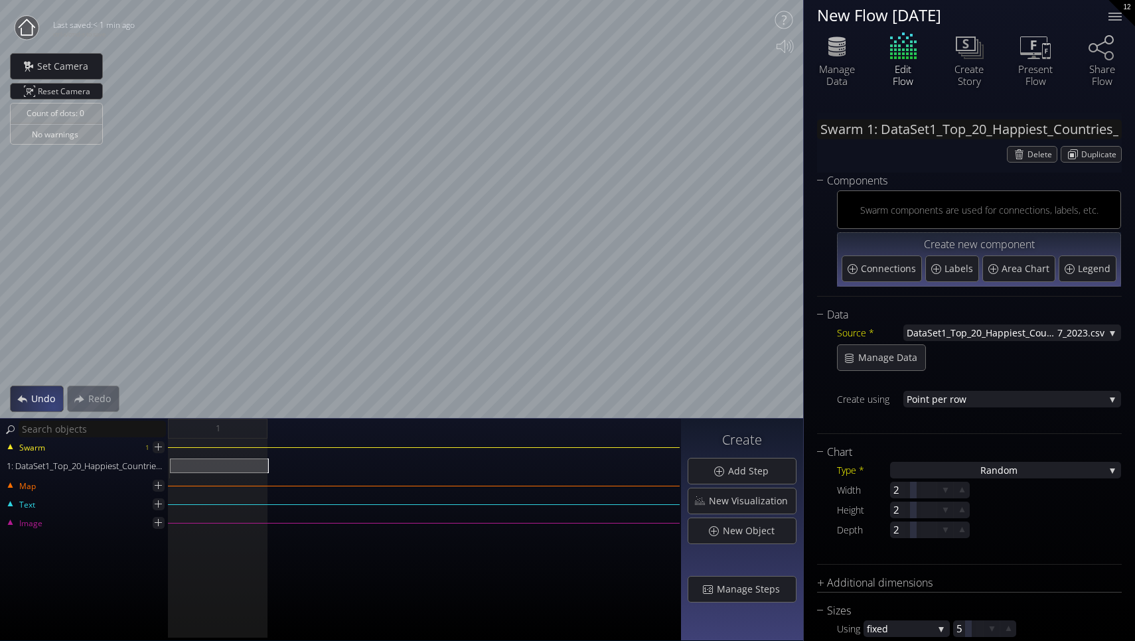
click at [48, 404] on span "Undo" at bounding box center [47, 398] width 33 height 13
click at [97, 400] on span "Redo" at bounding box center [103, 398] width 31 height 13
click at [60, 398] on span "Undo" at bounding box center [47, 398] width 33 height 13
click at [64, 398] on div "Undo Redo" at bounding box center [65, 399] width 110 height 27
click at [97, 400] on span "Redo" at bounding box center [103, 398] width 31 height 13
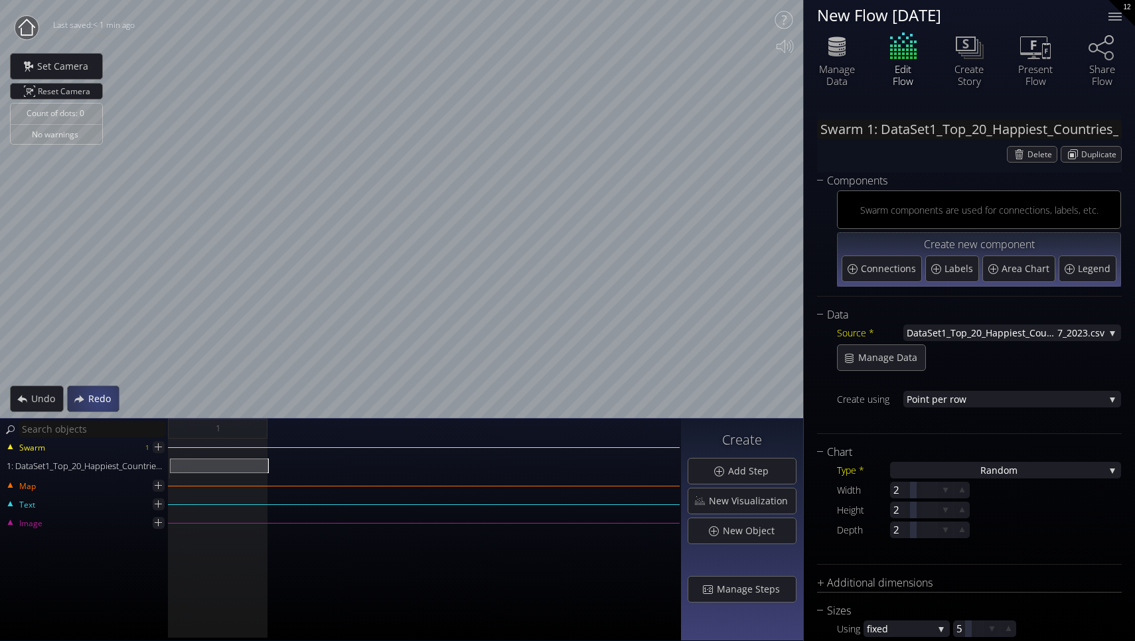
click at [97, 400] on div "Redo" at bounding box center [93, 399] width 52 height 27
click at [250, 463] on div "1: DataSet1_Top_20_Happiest_Countries_2017_2023.csv" at bounding box center [219, 466] width 99 height 15
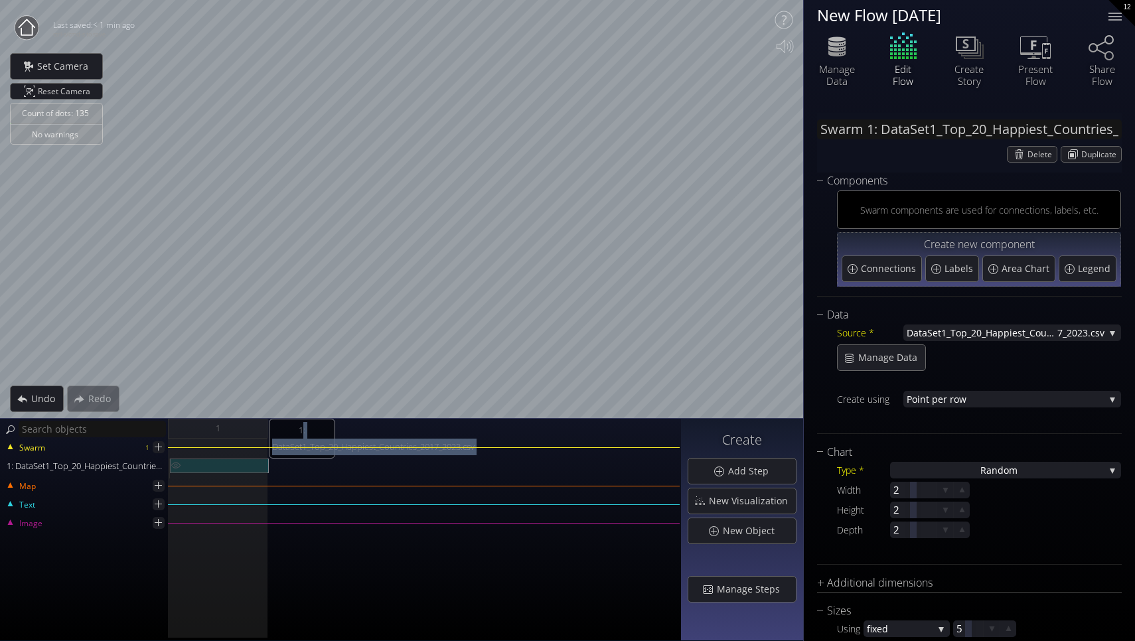
click at [250, 463] on div "1: DataSet1_Top_20_Happiest_Countries_2017_2023.csv" at bounding box center [219, 466] width 99 height 15
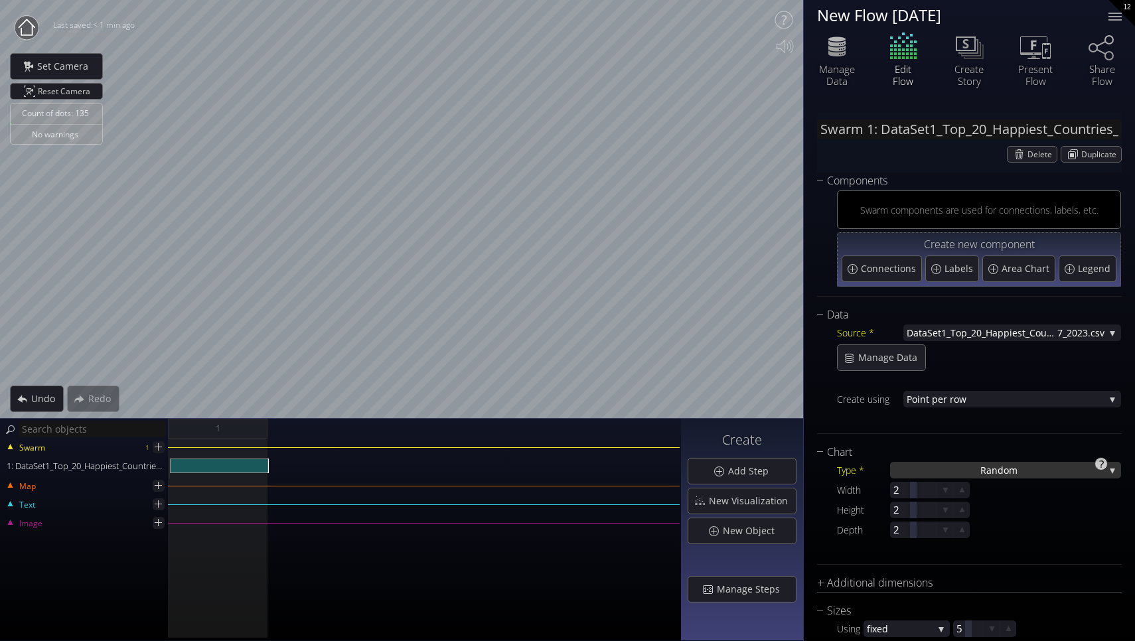
click at [1024, 467] on div "Ra ndom" at bounding box center [1005, 470] width 231 height 17
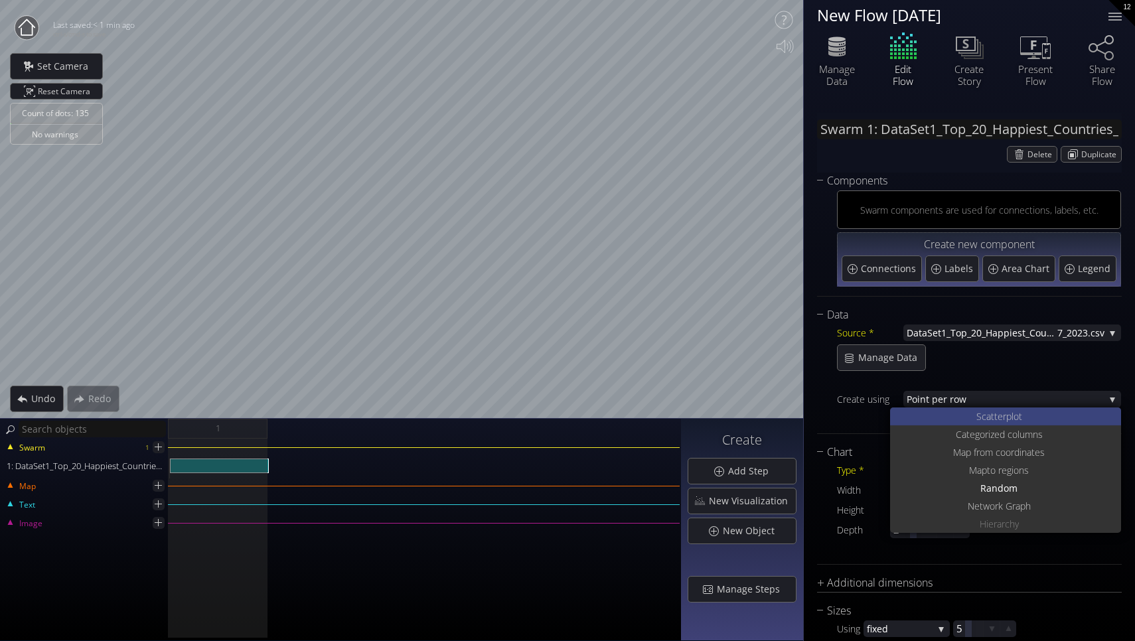
click at [1000, 416] on span "catterplot" at bounding box center [1002, 417] width 40 height 18
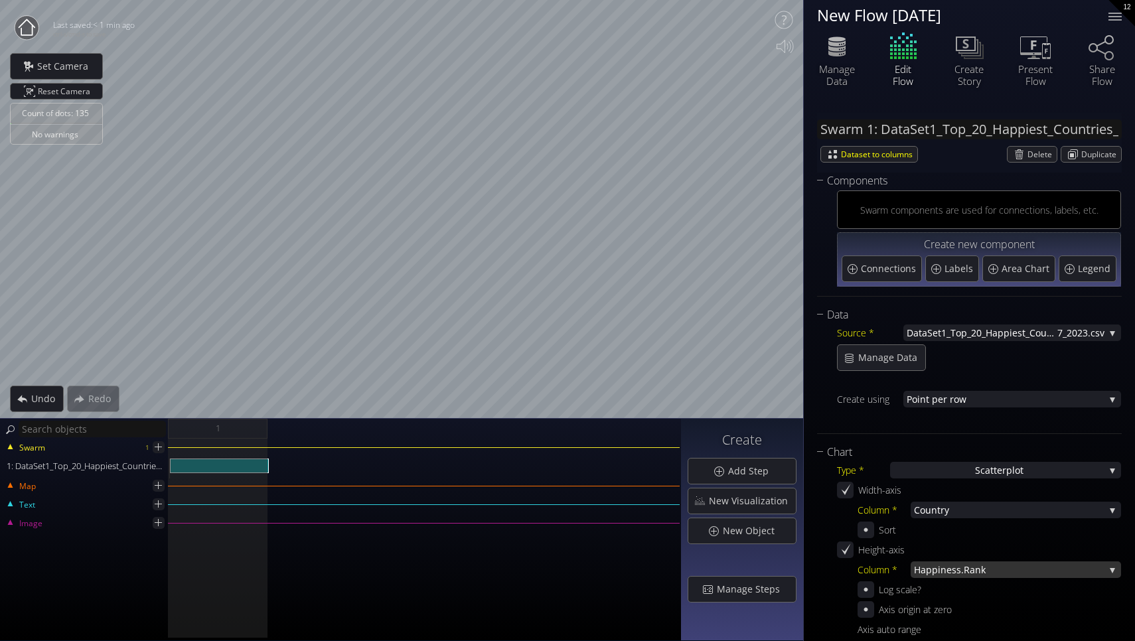
click at [1016, 574] on span "iness.Rank" at bounding box center [1021, 570] width 167 height 17
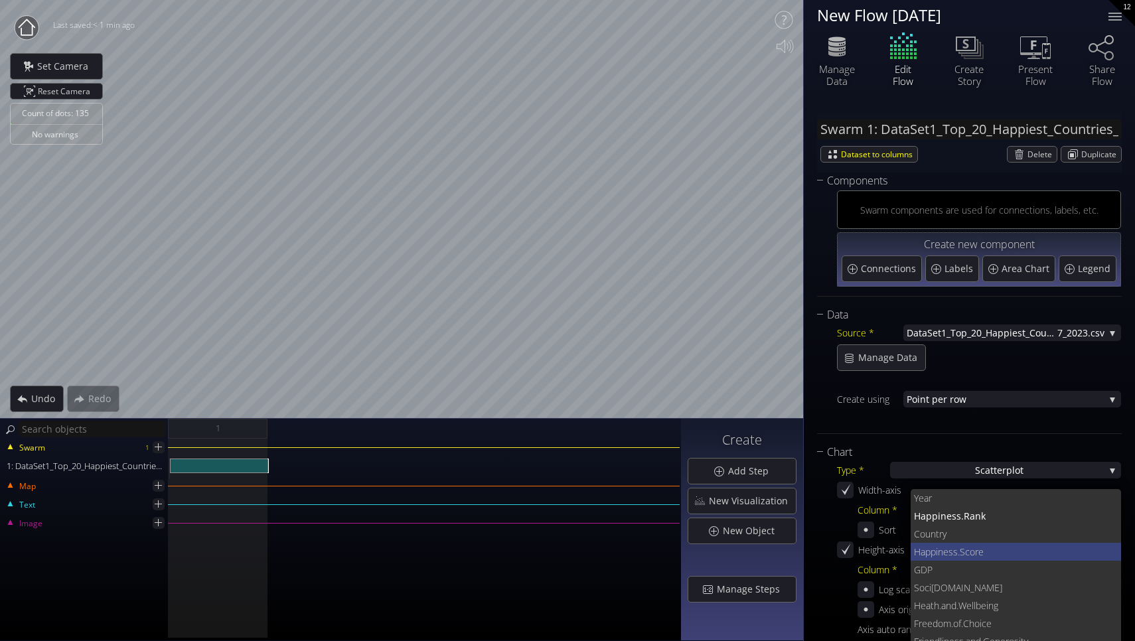
click at [957, 547] on span "ness.Score" at bounding box center [1024, 552] width 173 height 18
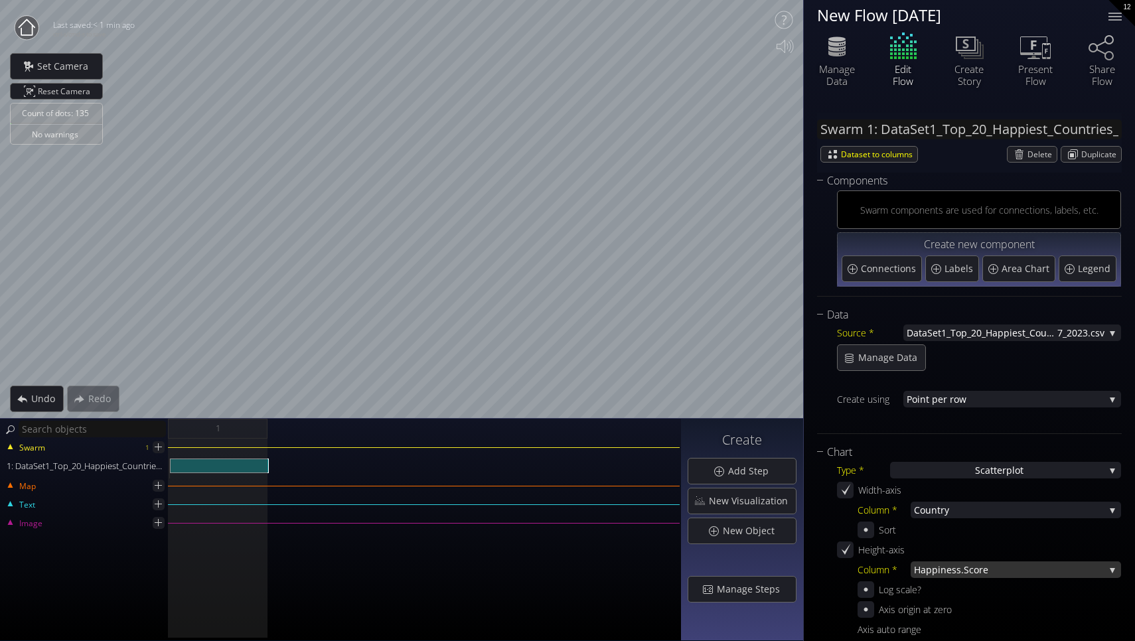
click at [1011, 574] on span "ness.Score" at bounding box center [1023, 570] width 164 height 17
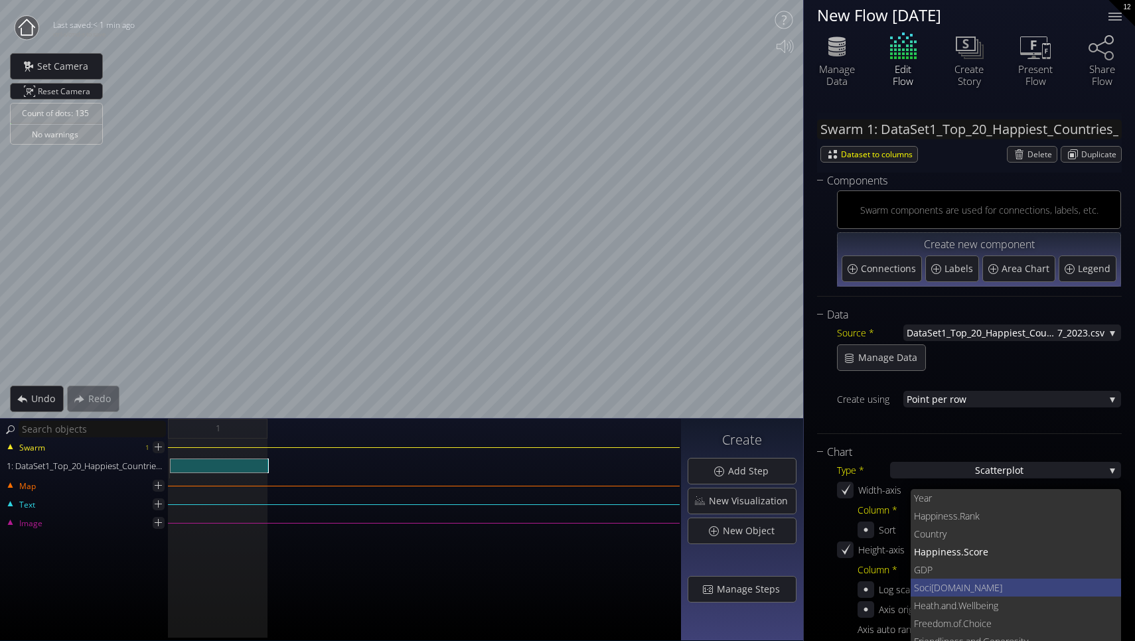
click at [968, 589] on span "[DOMAIN_NAME]" at bounding box center [1021, 588] width 180 height 18
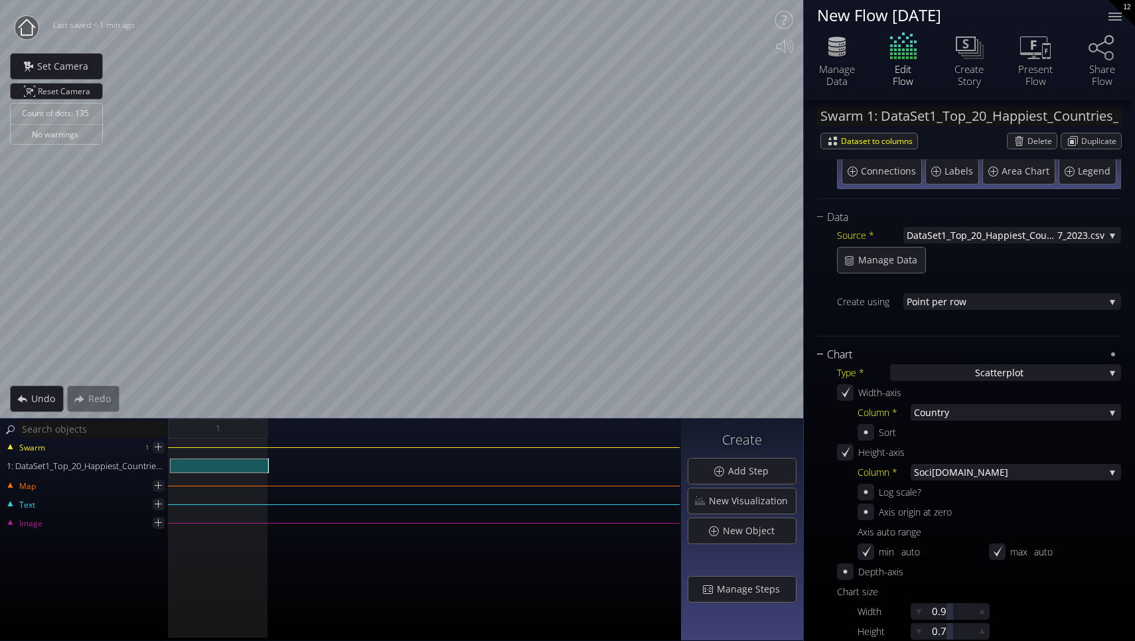
scroll to position [108, 0]
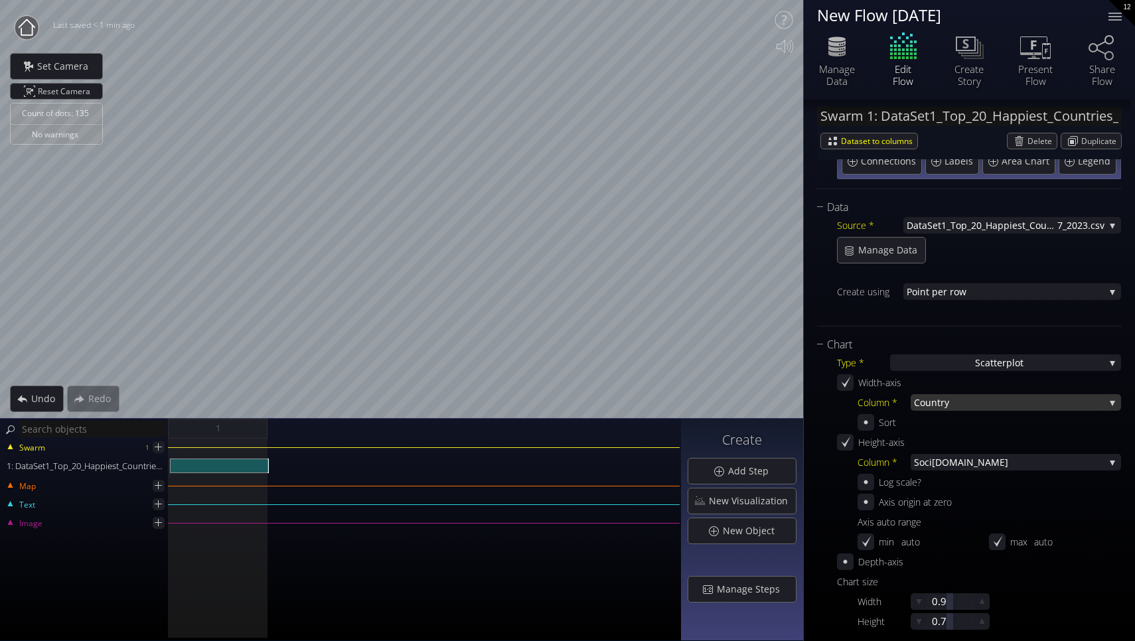
click at [980, 402] on span "try" at bounding box center [1020, 402] width 167 height 17
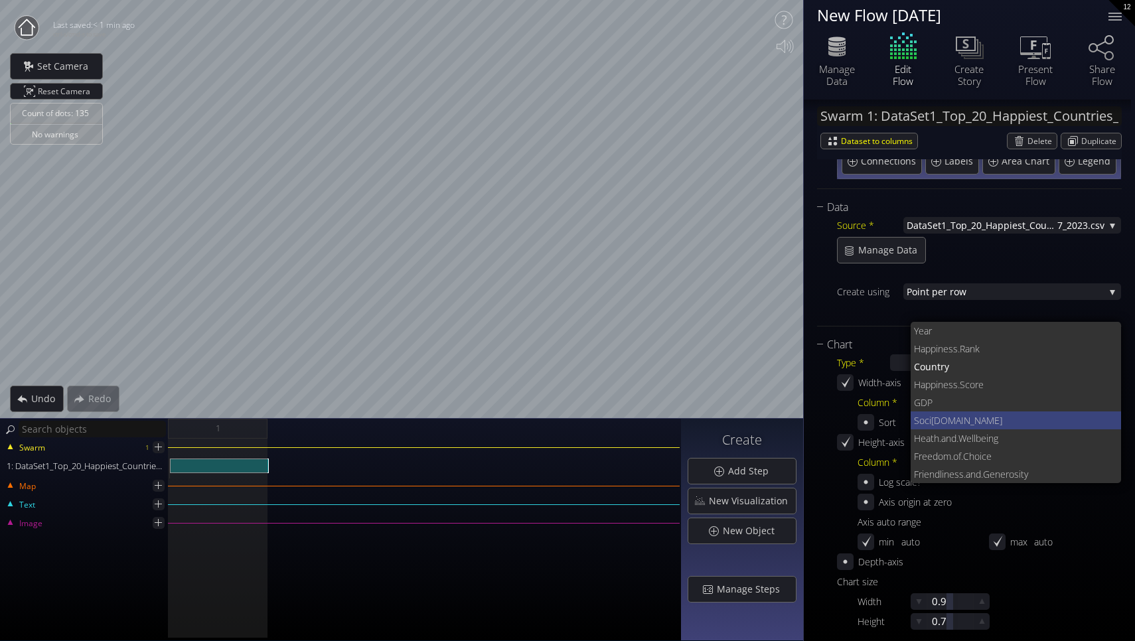
click at [955, 422] on span "[DOMAIN_NAME]" at bounding box center [1021, 421] width 180 height 18
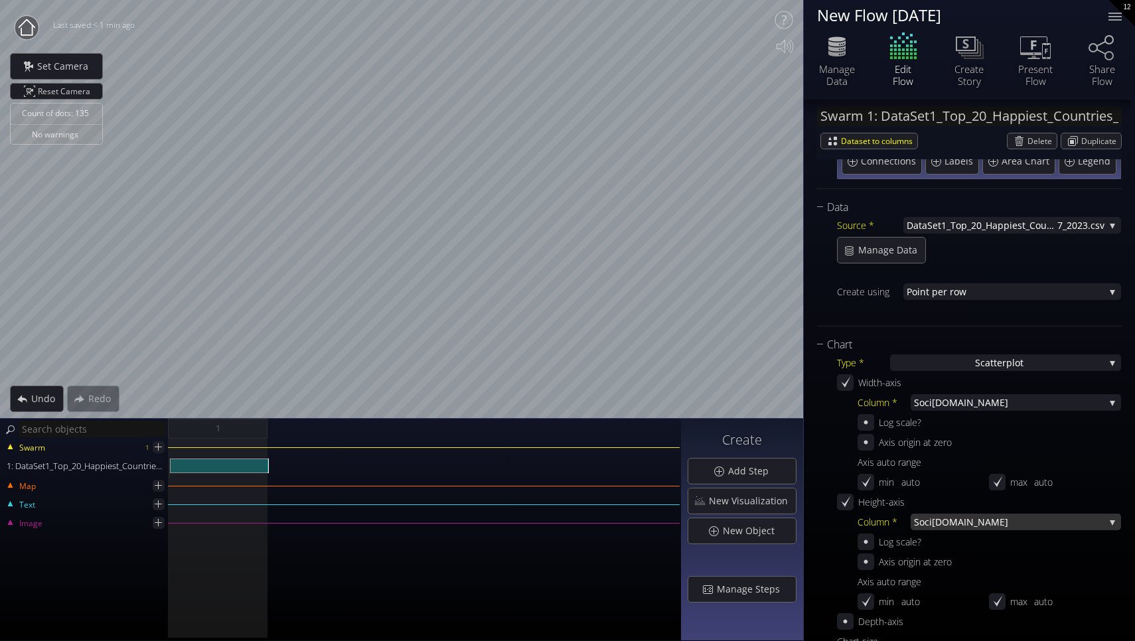
click at [953, 521] on span "[DOMAIN_NAME]" at bounding box center [1018, 522] width 173 height 17
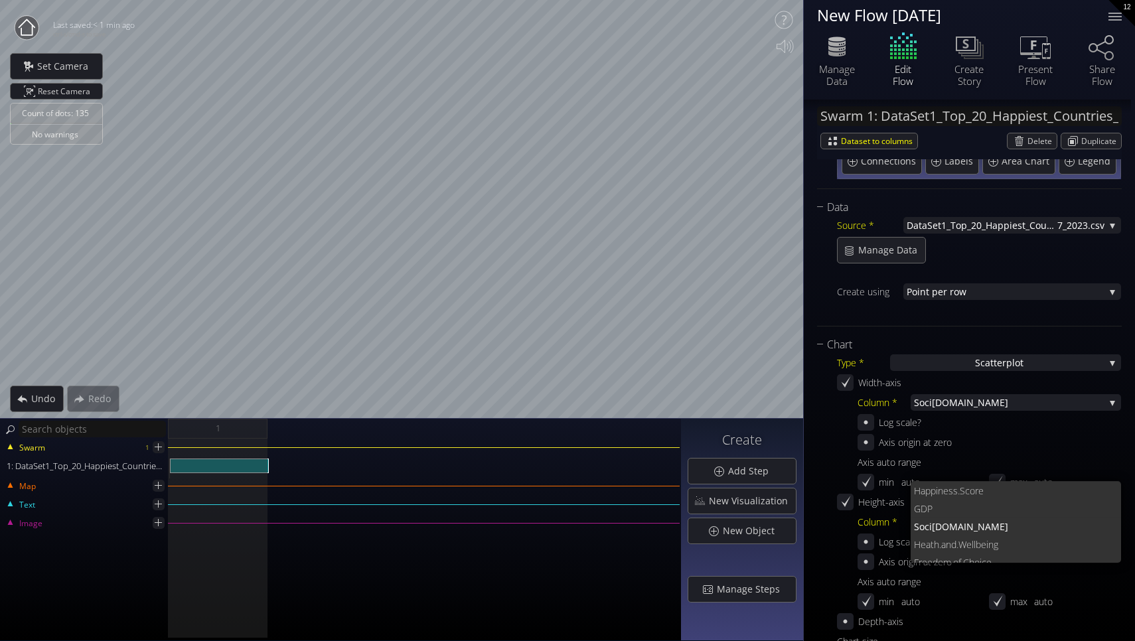
scroll to position [0, 0]
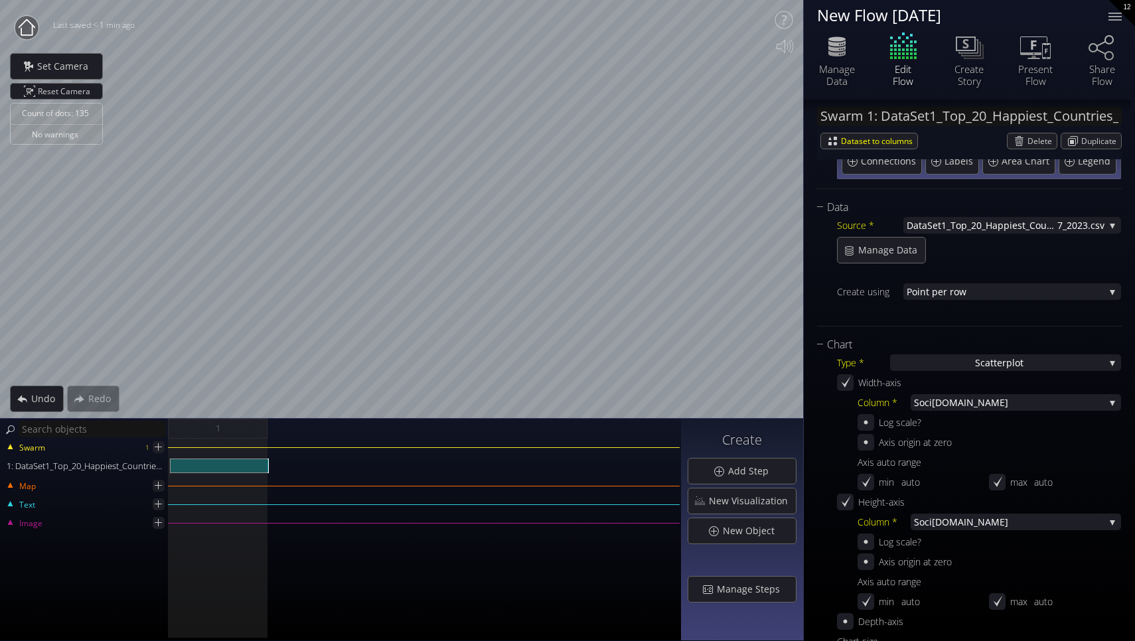
click at [822, 170] on div "Count of dots: 135 No warnings Close Calibrate to floor or table Close Tap anyw…" at bounding box center [567, 320] width 1135 height 641
click at [919, 517] on span "Soci" at bounding box center [923, 522] width 18 height 17
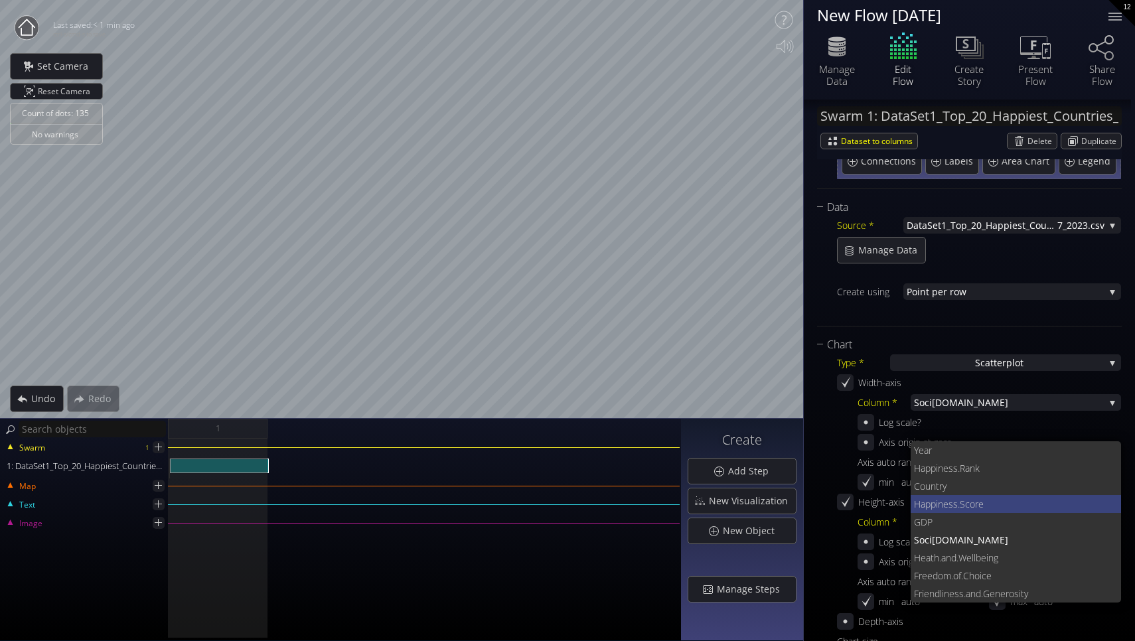
click at [963, 504] on span "ness.Score" at bounding box center [1024, 504] width 173 height 18
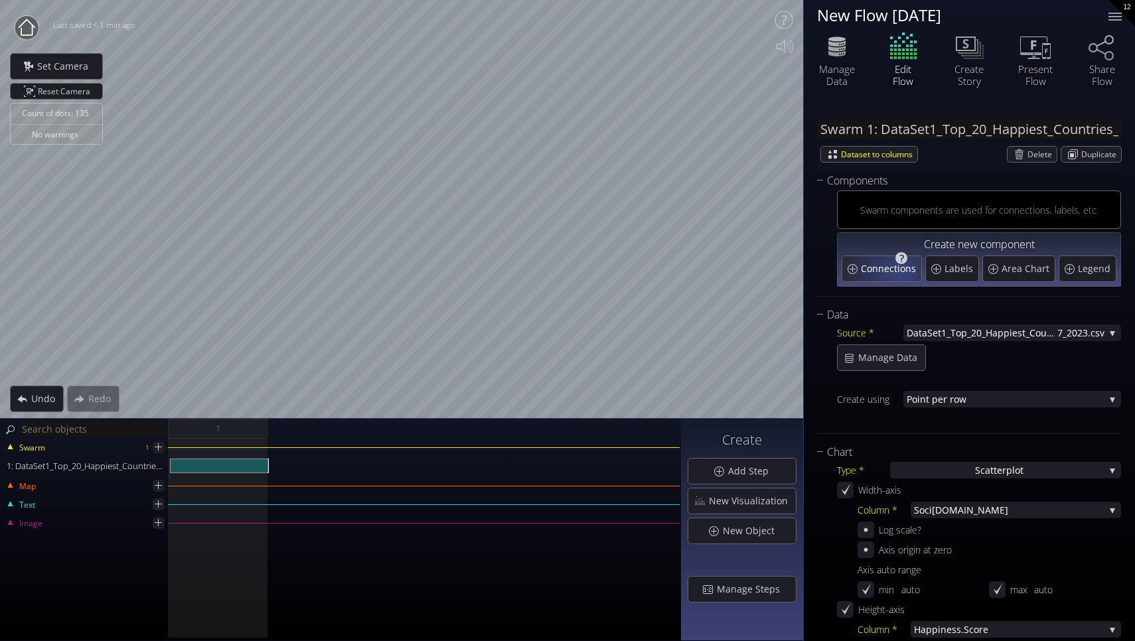
click at [899, 275] on div "Connections" at bounding box center [881, 268] width 79 height 25
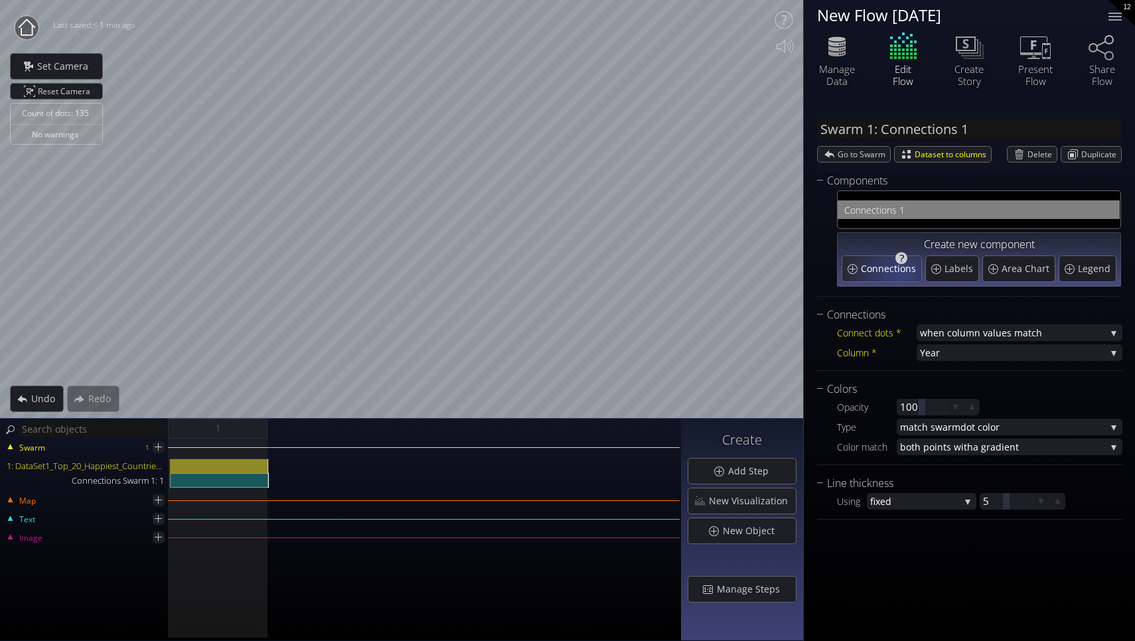
click at [900, 274] on span "Connections" at bounding box center [890, 268] width 58 height 13
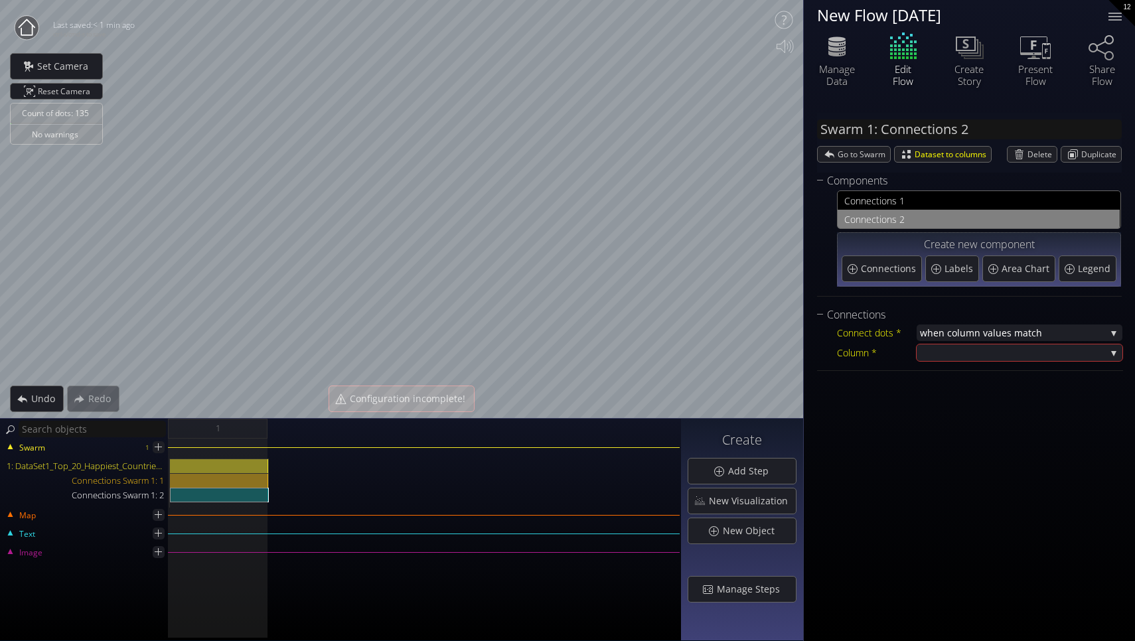
click at [818, 202] on div "Con nections 1 Con nections 2 Create new component Connections Labels Area Char…" at bounding box center [969, 239] width 305 height 101
click at [871, 151] on span "Go to Swarm" at bounding box center [864, 154] width 52 height 15
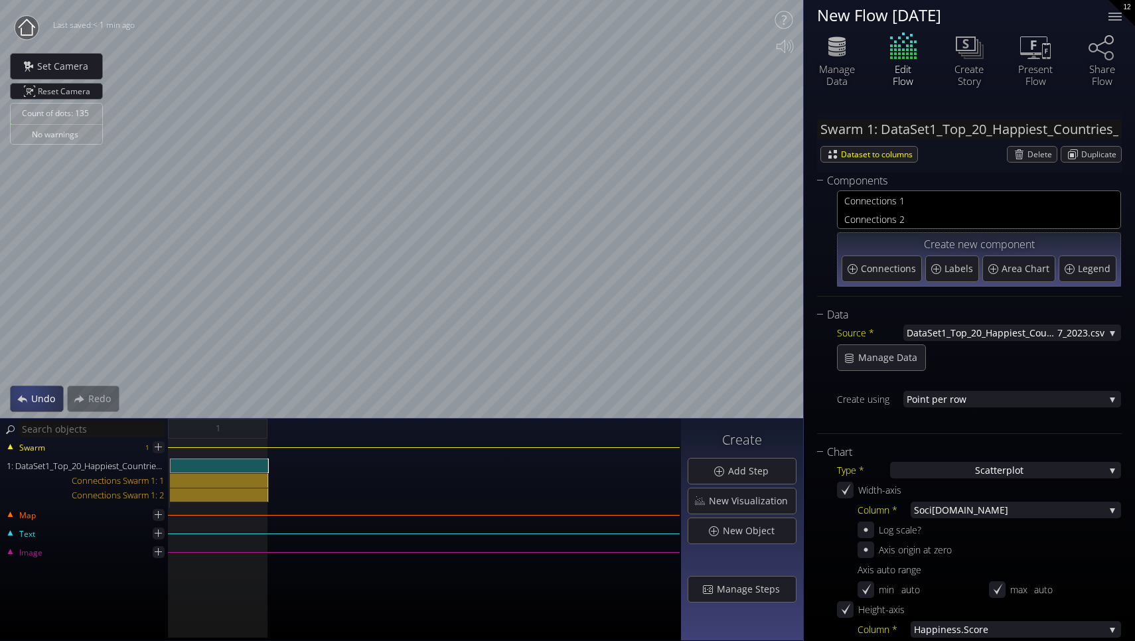
click at [31, 393] on span "Undo" at bounding box center [47, 398] width 33 height 13
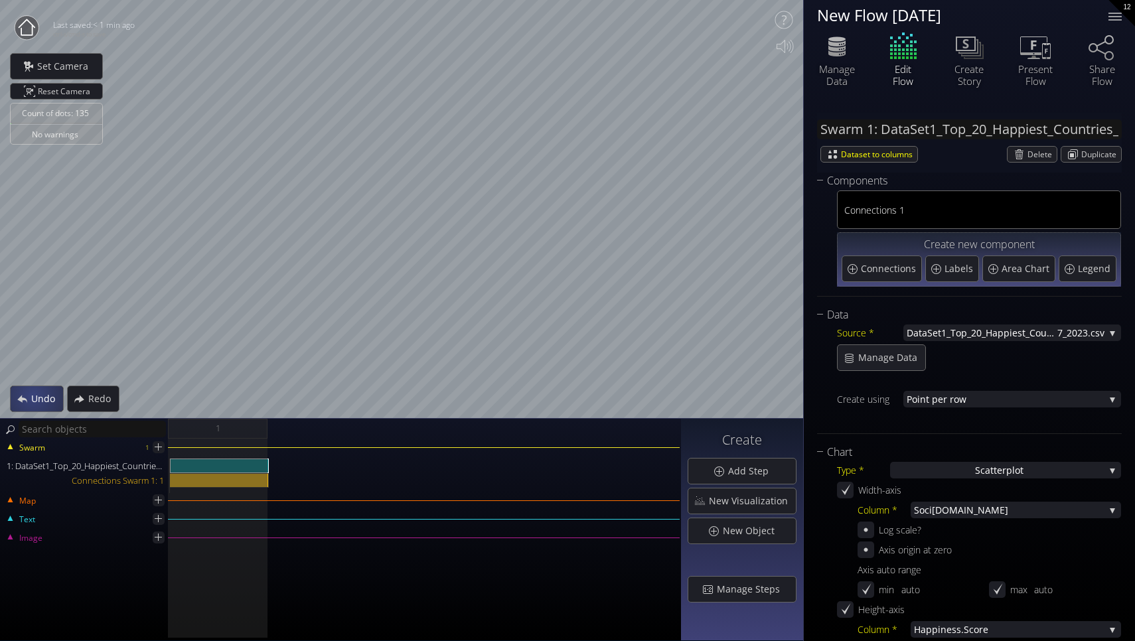
click at [35, 399] on span "Undo" at bounding box center [47, 398] width 33 height 13
click at [33, 404] on span "Undo" at bounding box center [47, 398] width 33 height 13
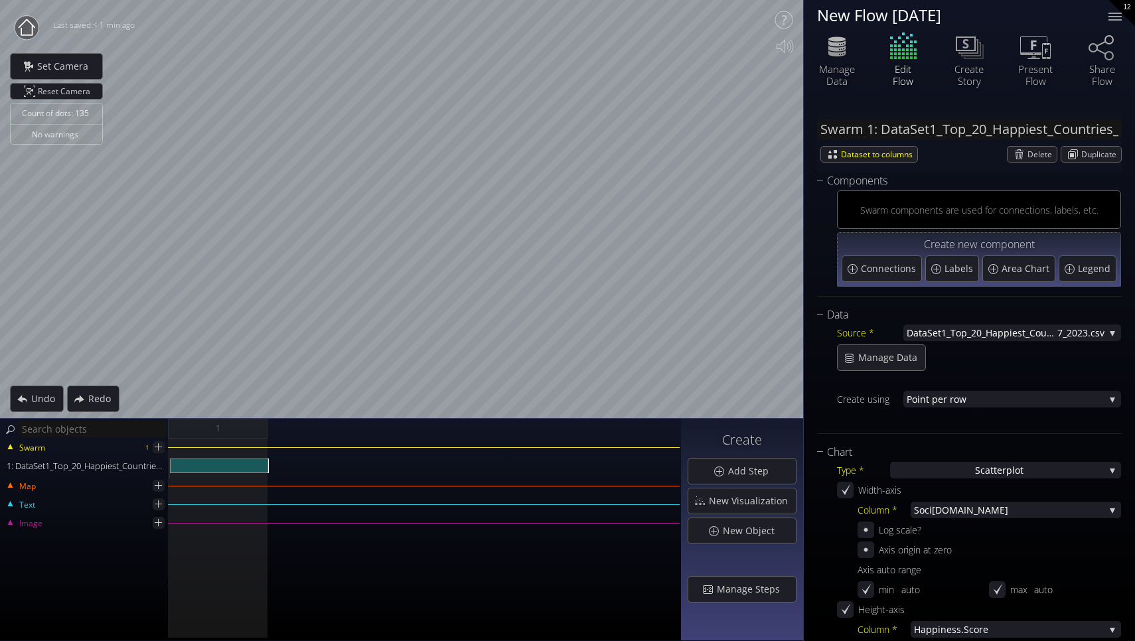
click at [885, 290] on div "Components Swarm components are used for connections, labels, etc. Create new c…" at bounding box center [969, 235] width 305 height 124
click at [885, 273] on span "Connections" at bounding box center [890, 268] width 58 height 13
type input "Swarm 1: Connections 1"
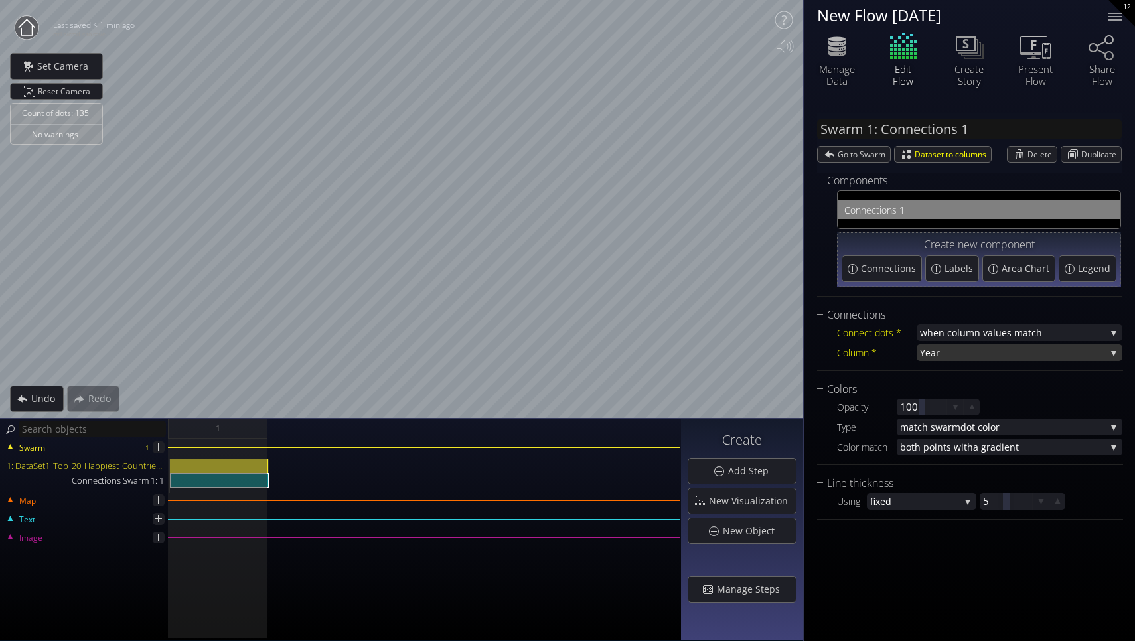
click at [978, 354] on span "Year" at bounding box center [1013, 353] width 186 height 17
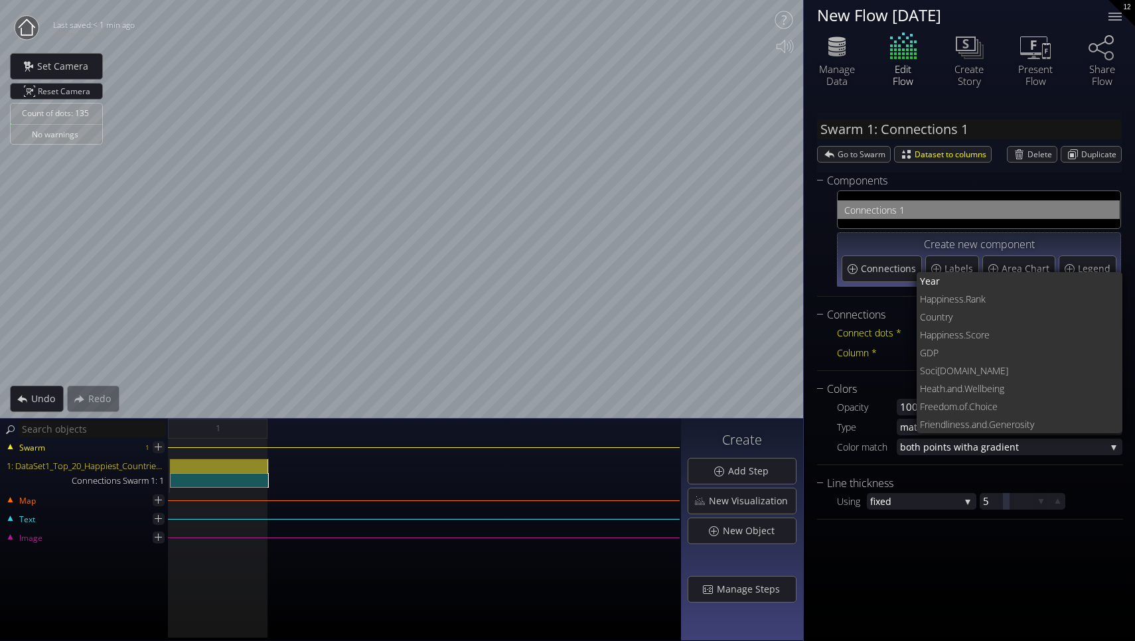
click at [825, 283] on div "Con nections 1 Create new component Connections Labels Area Chart Legend" at bounding box center [969, 239] width 305 height 101
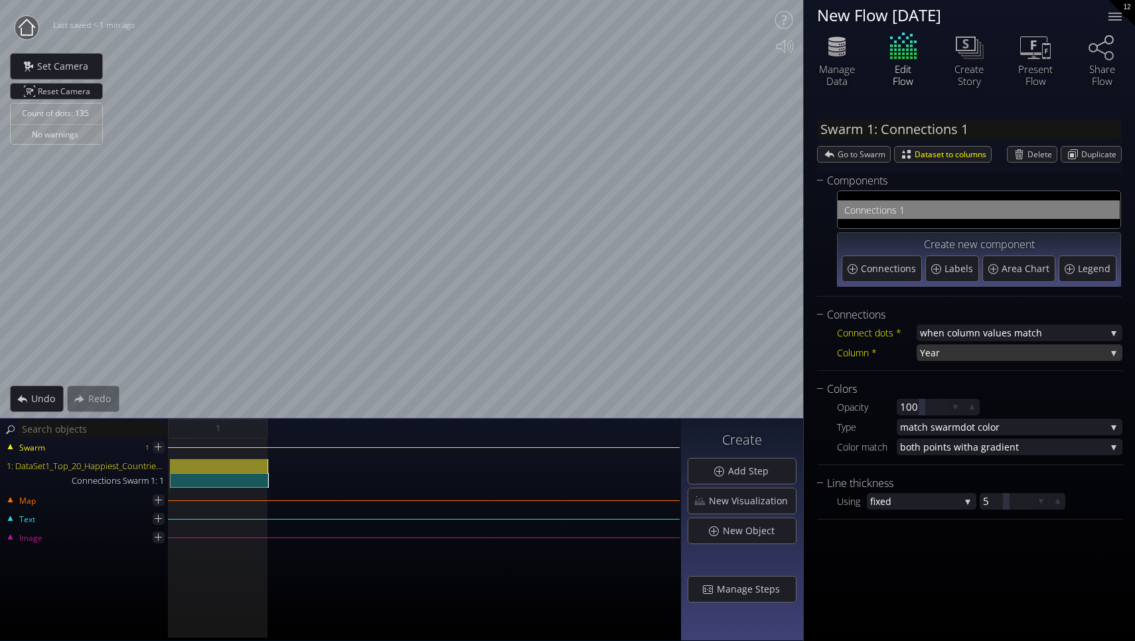
click at [945, 356] on span "Year" at bounding box center [1013, 353] width 186 height 17
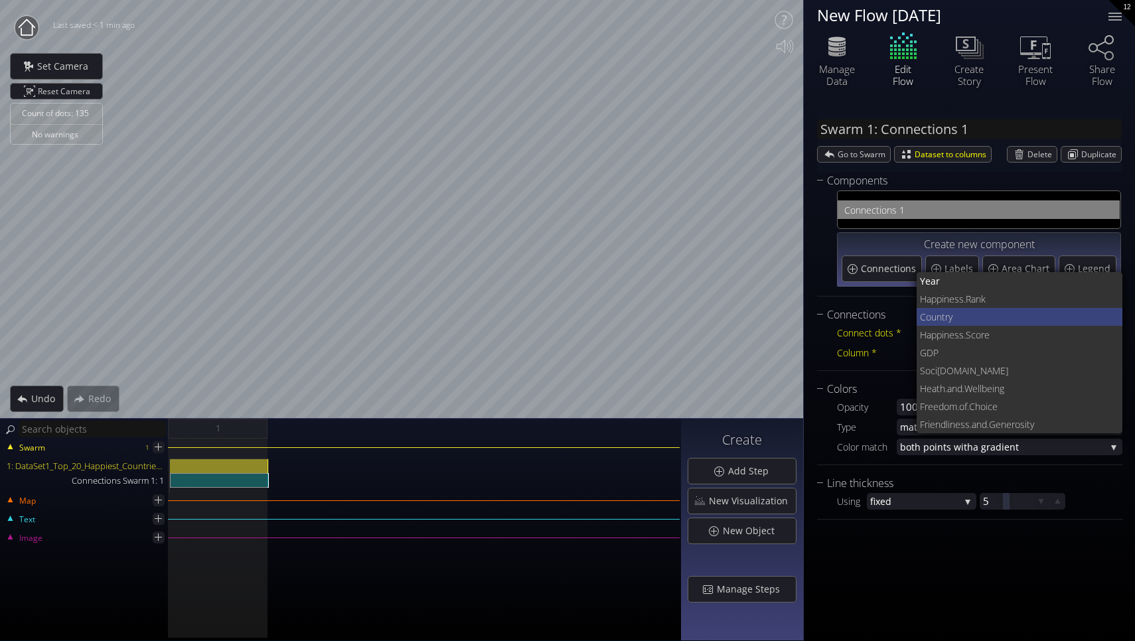
click at [949, 317] on span "try" at bounding box center [1027, 317] width 171 height 18
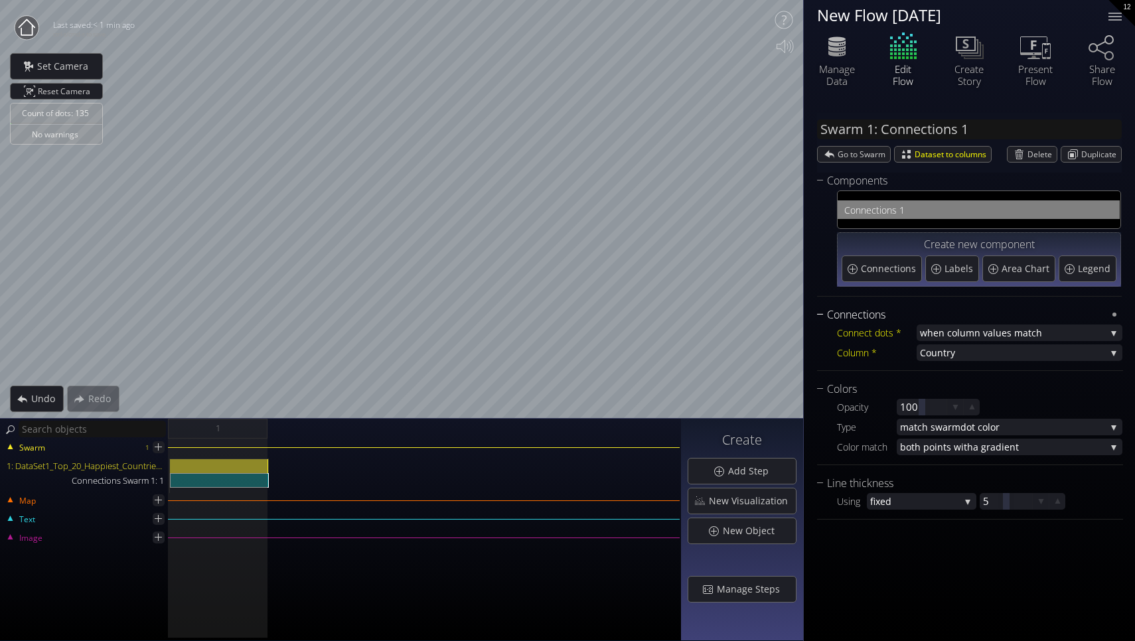
click at [526, 430] on div "Count of dots: 135 No warnings Close Calibrate to floor or table Close Tap anyw…" at bounding box center [567, 320] width 1135 height 641
click at [974, 352] on span "try" at bounding box center [1024, 353] width 163 height 17
click at [850, 352] on div "Count of dots: 135 No warnings Close Calibrate to floor or table Close Tap anyw…" at bounding box center [567, 320] width 1135 height 641
click at [925, 356] on span "Coun" at bounding box center [931, 353] width 23 height 17
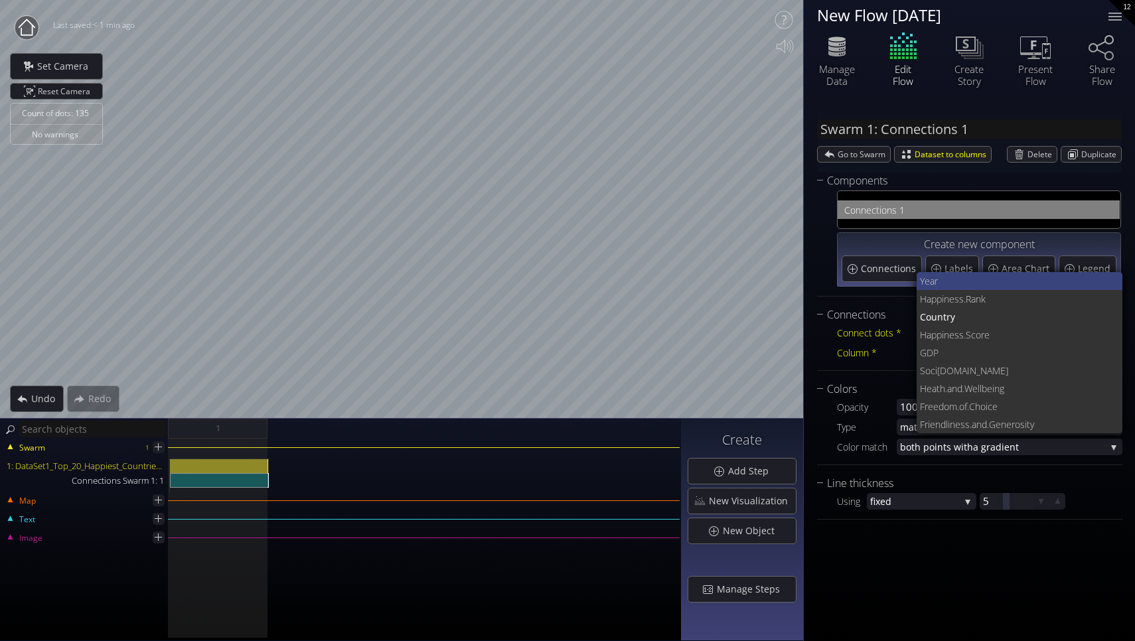
click at [949, 281] on span "Year" at bounding box center [1016, 281] width 193 height 18
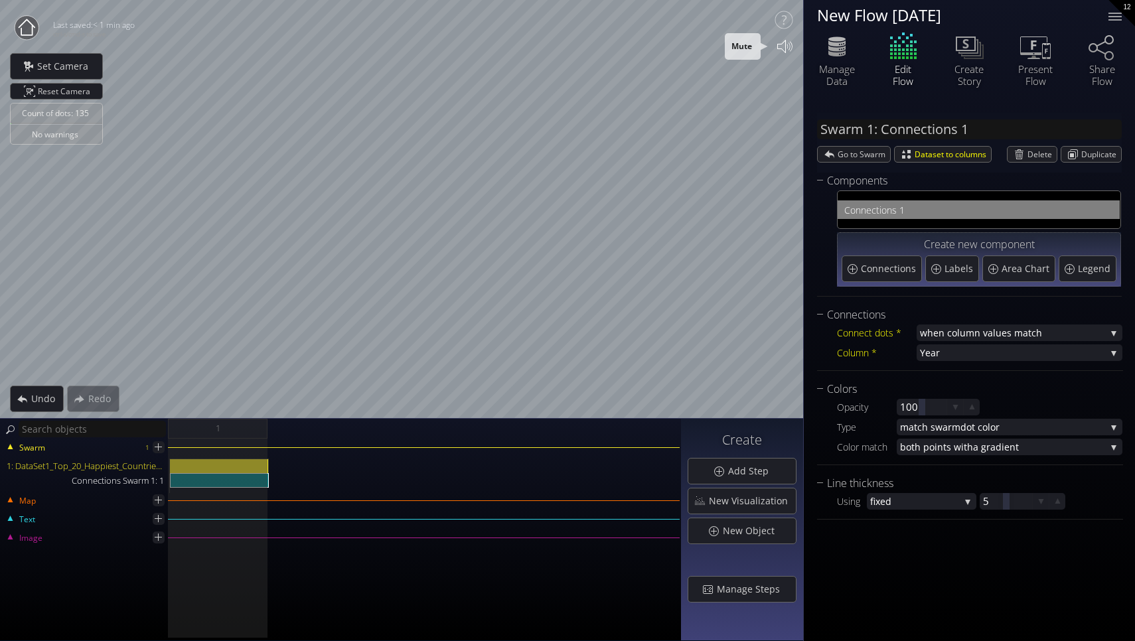
click at [776, 45] on icon at bounding box center [784, 46] width 27 height 27
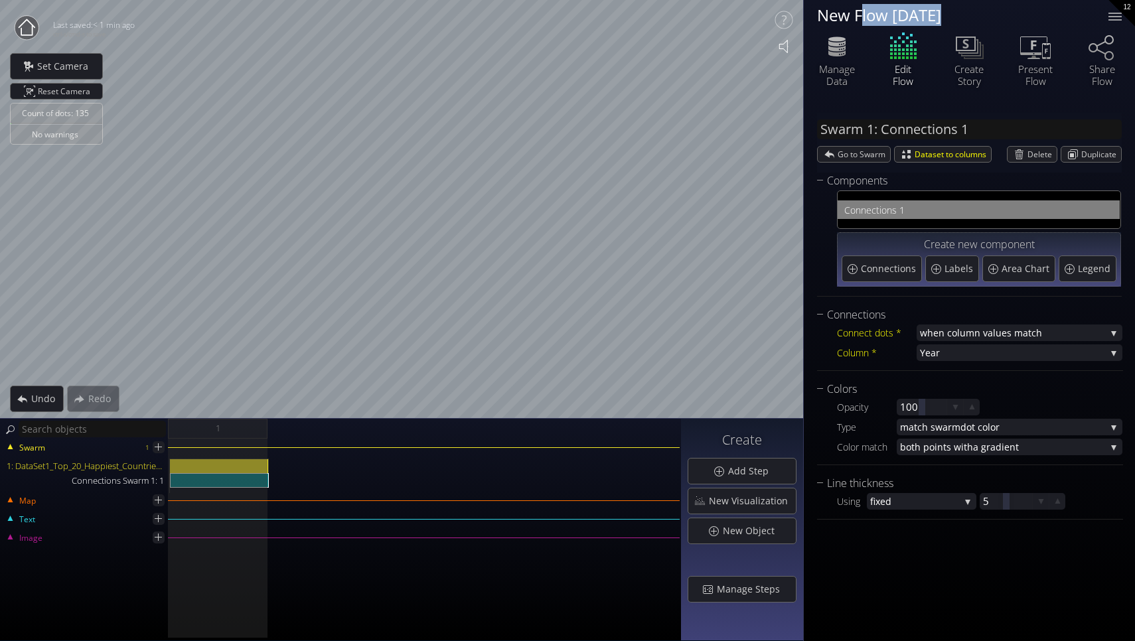
click at [776, 45] on icon at bounding box center [784, 46] width 27 height 27
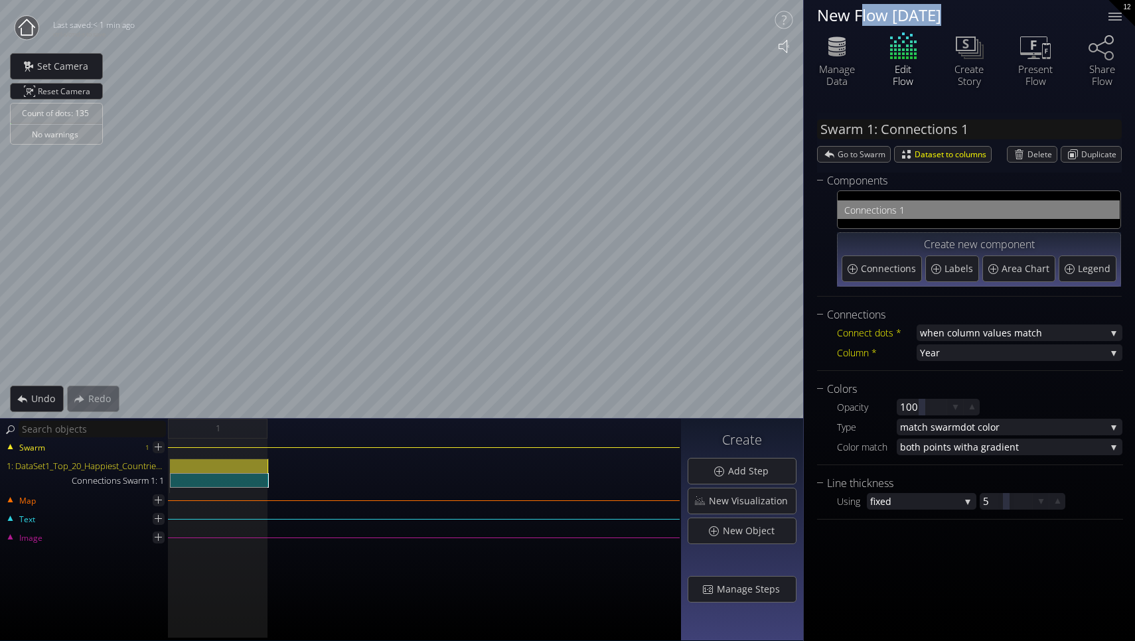
click at [776, 45] on icon at bounding box center [784, 46] width 27 height 27
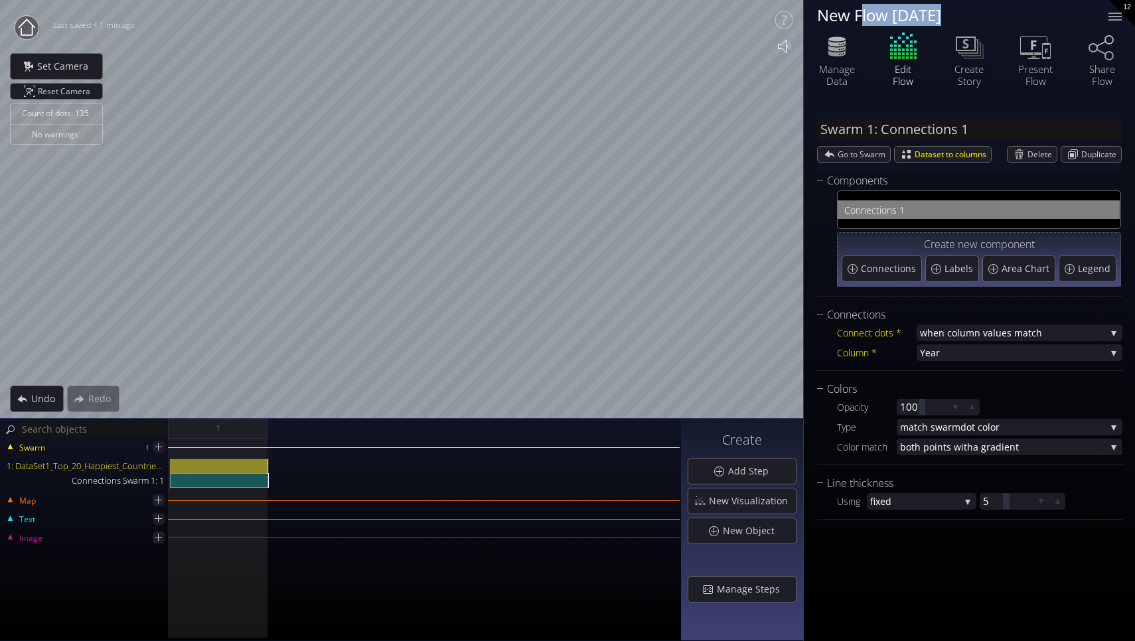
click at [776, 45] on icon at bounding box center [784, 46] width 27 height 27
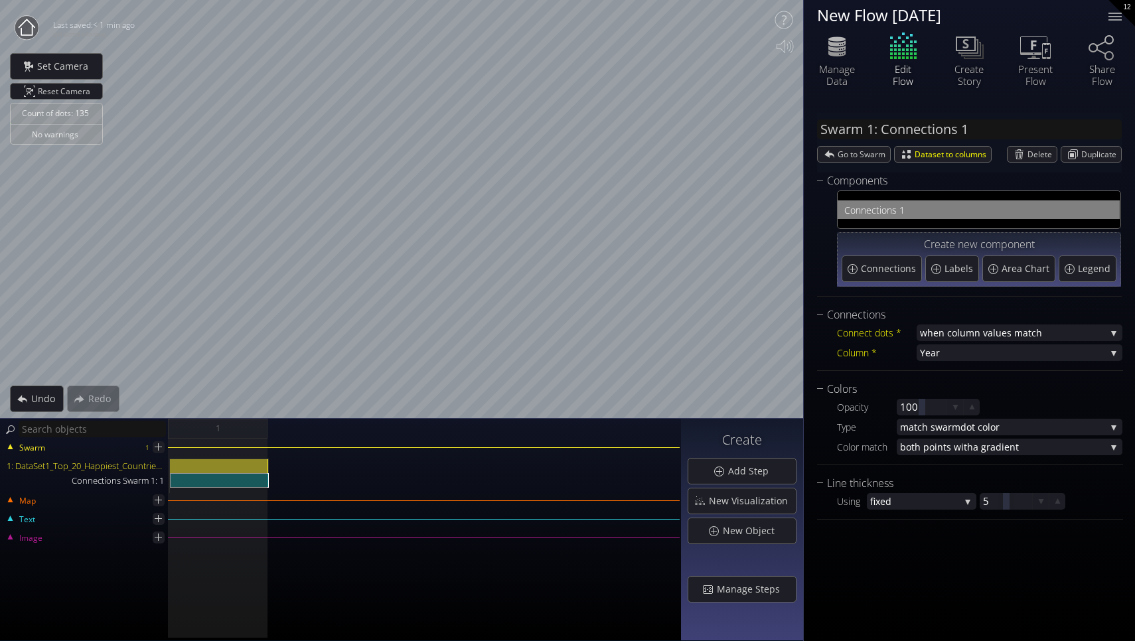
click at [803, 12] on div "New Flow [DATE] [GEOGRAPHIC_DATA] Data Edit Flow Create Story Present Flow" at bounding box center [969, 320] width 332 height 641
click at [850, 123] on div "Count of dots: 135 No warnings Close Calibrate to floor or table Close Tap anyw…" at bounding box center [567, 320] width 1135 height 641
click at [347, 479] on div "Count of dots: 135 No warnings Close Calibrate to floor or table Close Tap anyw…" at bounding box center [567, 320] width 1135 height 641
click at [563, 0] on html "Loading may take a while. Please wait Give us a bit more time. Maybe this Flow …" at bounding box center [567, 320] width 1135 height 641
click at [53, 90] on span "Reset Camera" at bounding box center [66, 91] width 57 height 15
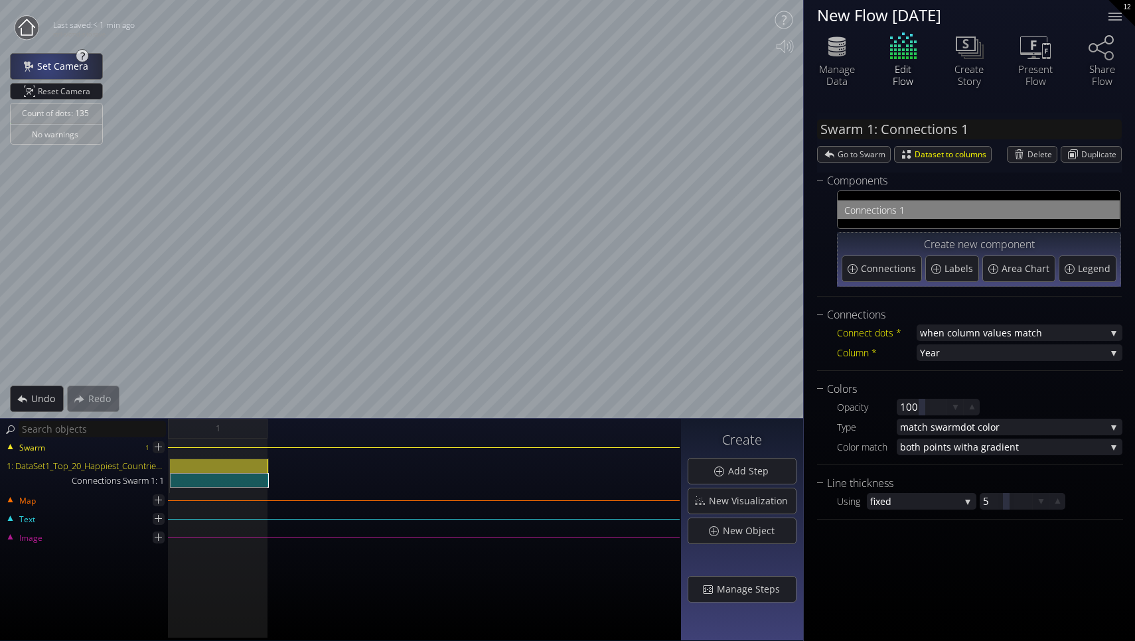
click at [48, 66] on span "Set Camera" at bounding box center [67, 66] width 60 height 13
click at [60, 89] on span "Reset Camera" at bounding box center [66, 91] width 57 height 15
click at [621, 459] on div "Count of dots: 135 No warnings Close Calibrate to floor or table Close Tap anyw…" at bounding box center [567, 320] width 1135 height 641
click at [619, 483] on div "Count of dots: 135 No warnings Close Calibrate to floor or table Close Tap anyw…" at bounding box center [567, 320] width 1135 height 641
click at [60, 85] on span "Reset Camera" at bounding box center [66, 91] width 57 height 15
